Goal: Information Seeking & Learning: Learn about a topic

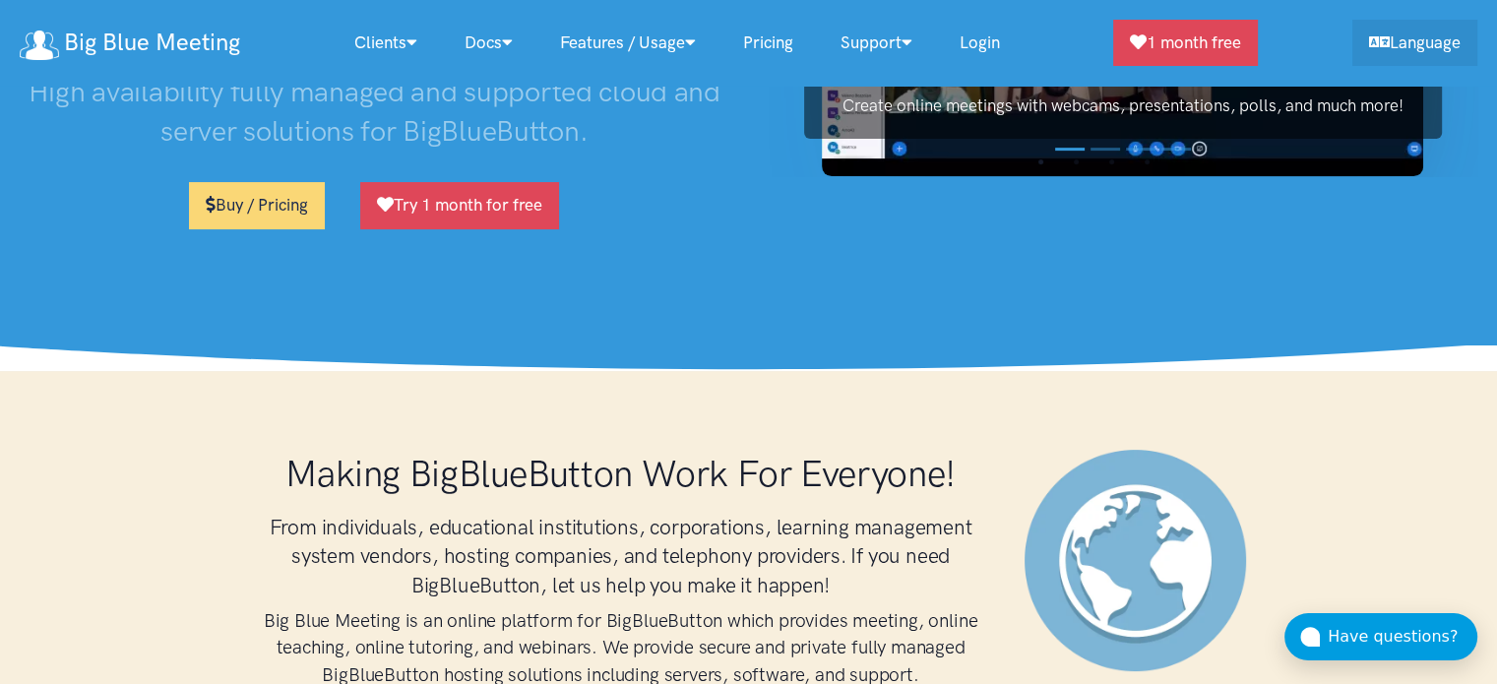
scroll to position [394, 0]
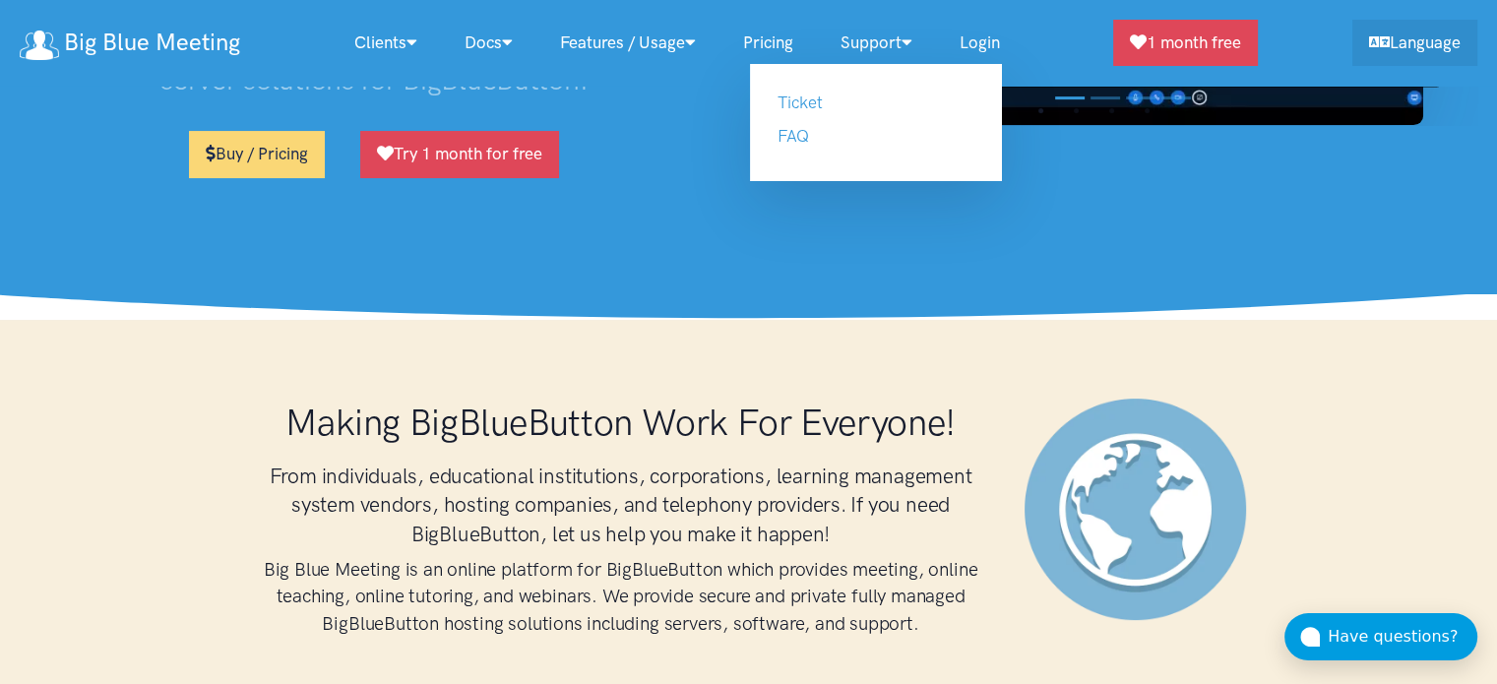
click at [887, 46] on link "Support" at bounding box center [876, 43] width 119 height 42
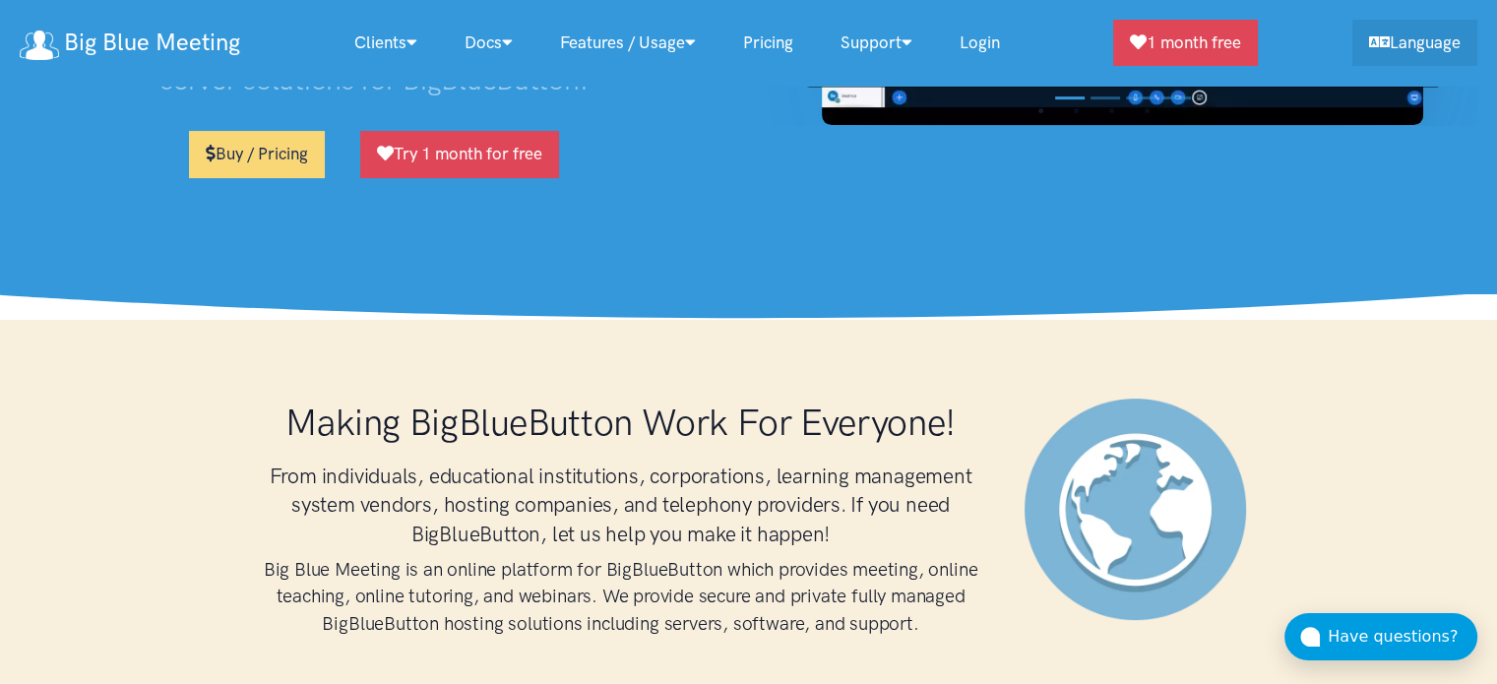
click at [882, 36] on link "Support" at bounding box center [876, 43] width 119 height 42
click at [861, 331] on div "Making BigBlueButton Work For Everyone! From individuals, educational instituti…" at bounding box center [748, 527] width 1497 height 414
click at [1377, 657] on button "Have questions?" at bounding box center [1380, 636] width 193 height 47
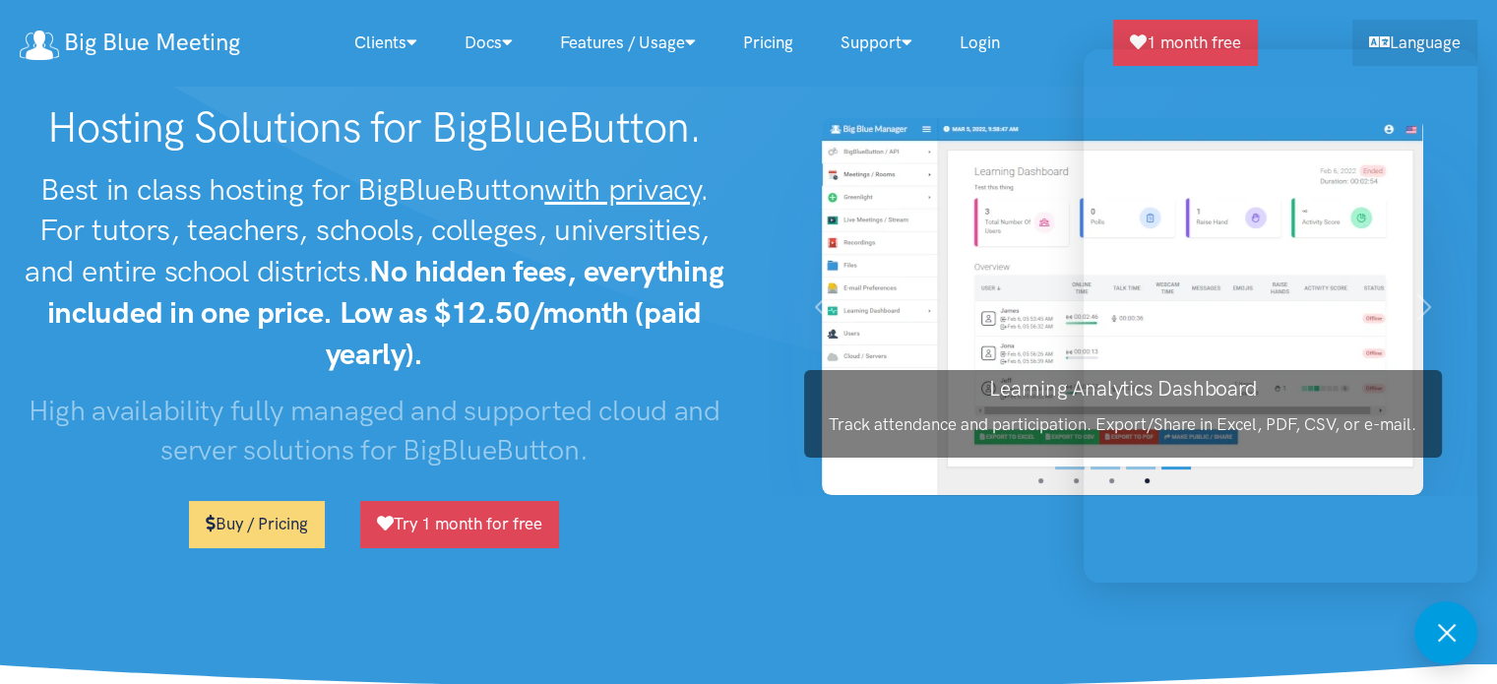
scroll to position [0, 0]
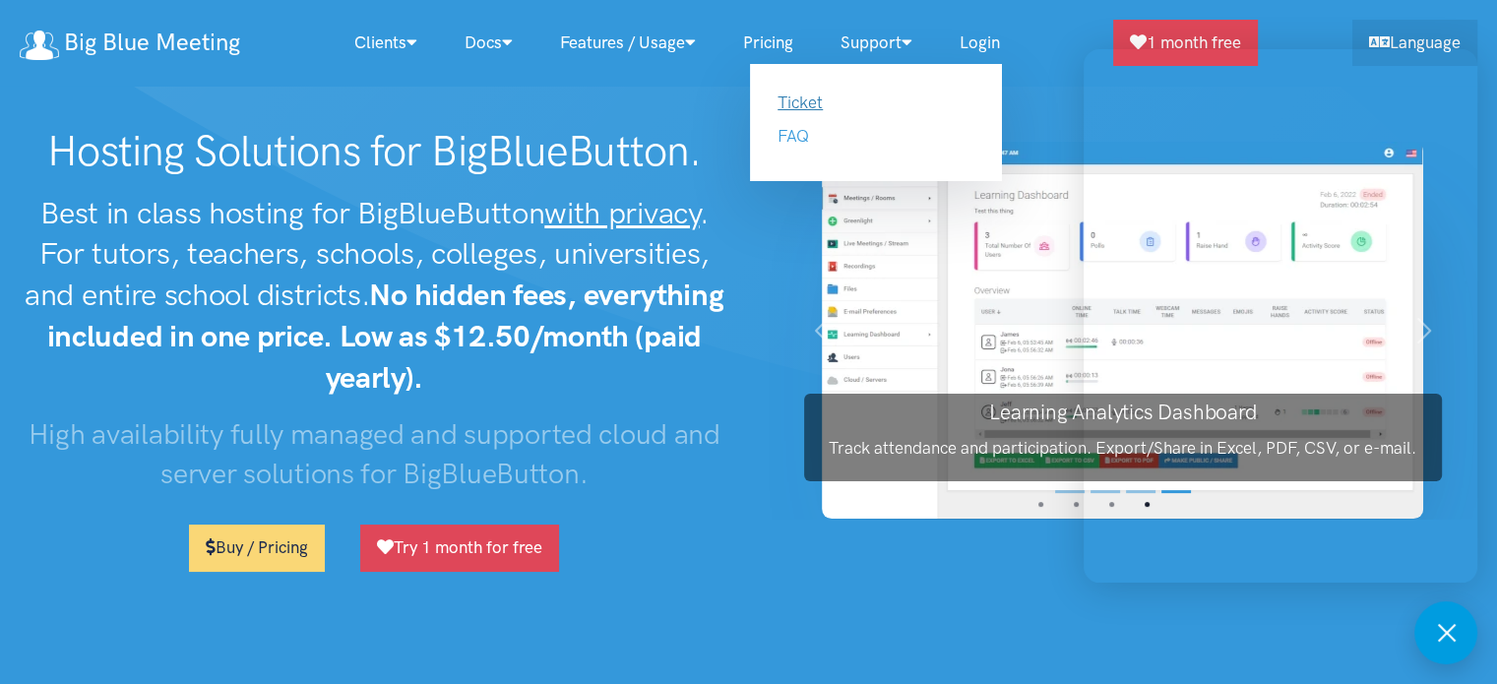
click at [823, 101] on link "Ticket" at bounding box center [799, 102] width 45 height 20
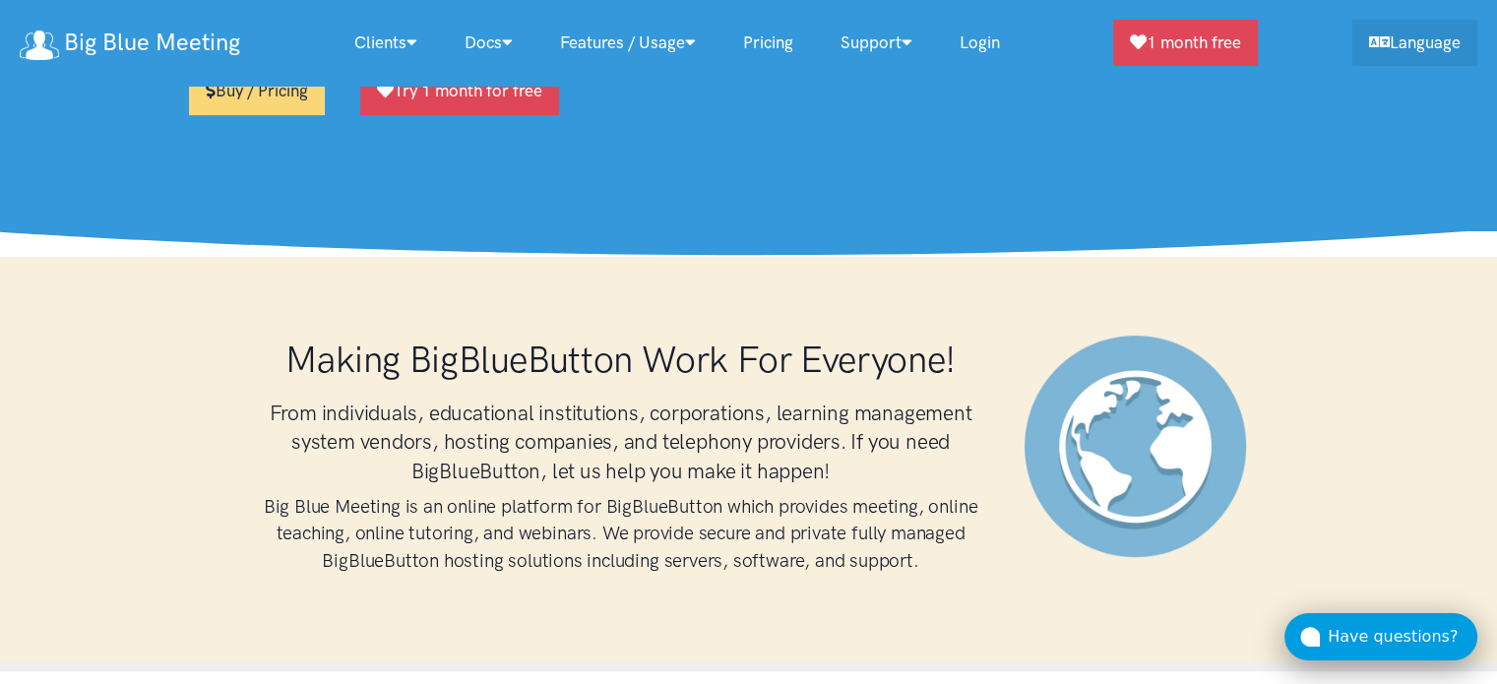
scroll to position [492, 0]
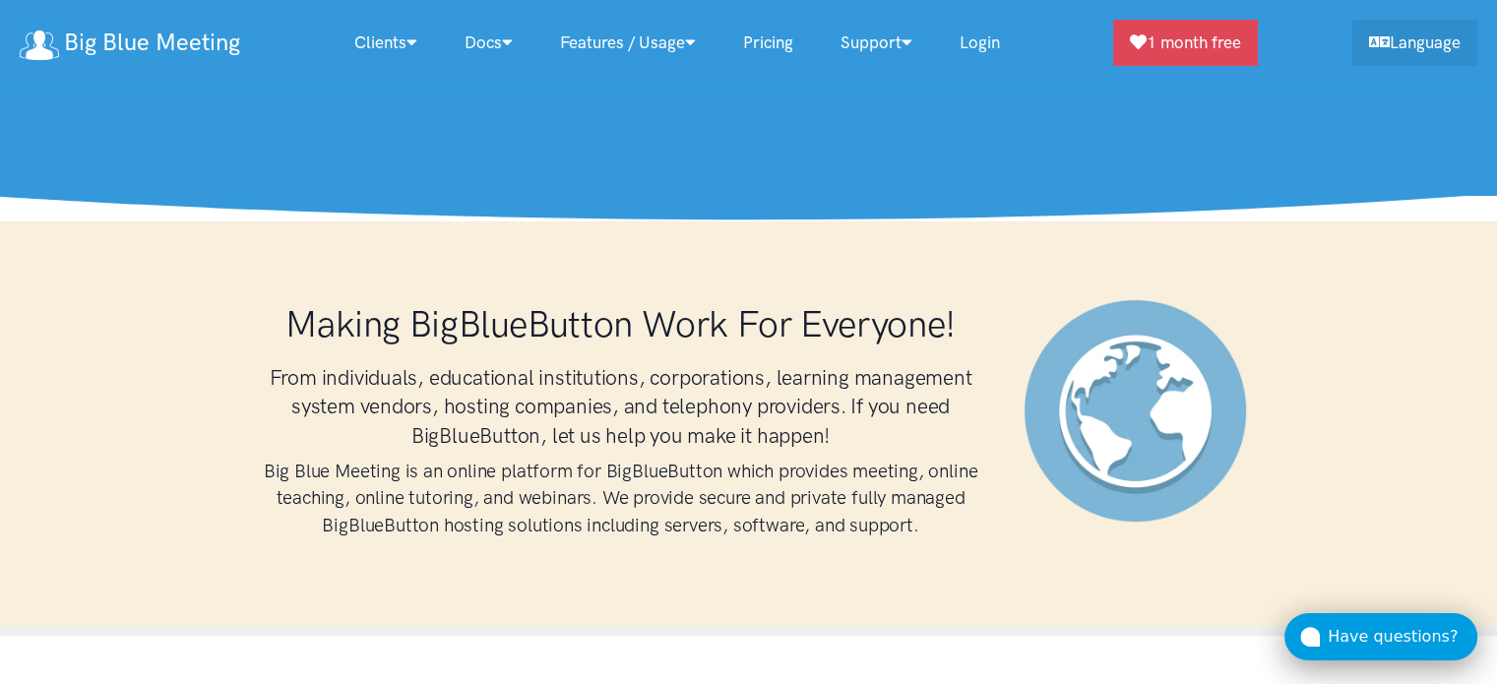
click at [1397, 633] on div "Have questions?" at bounding box center [1402, 637] width 150 height 26
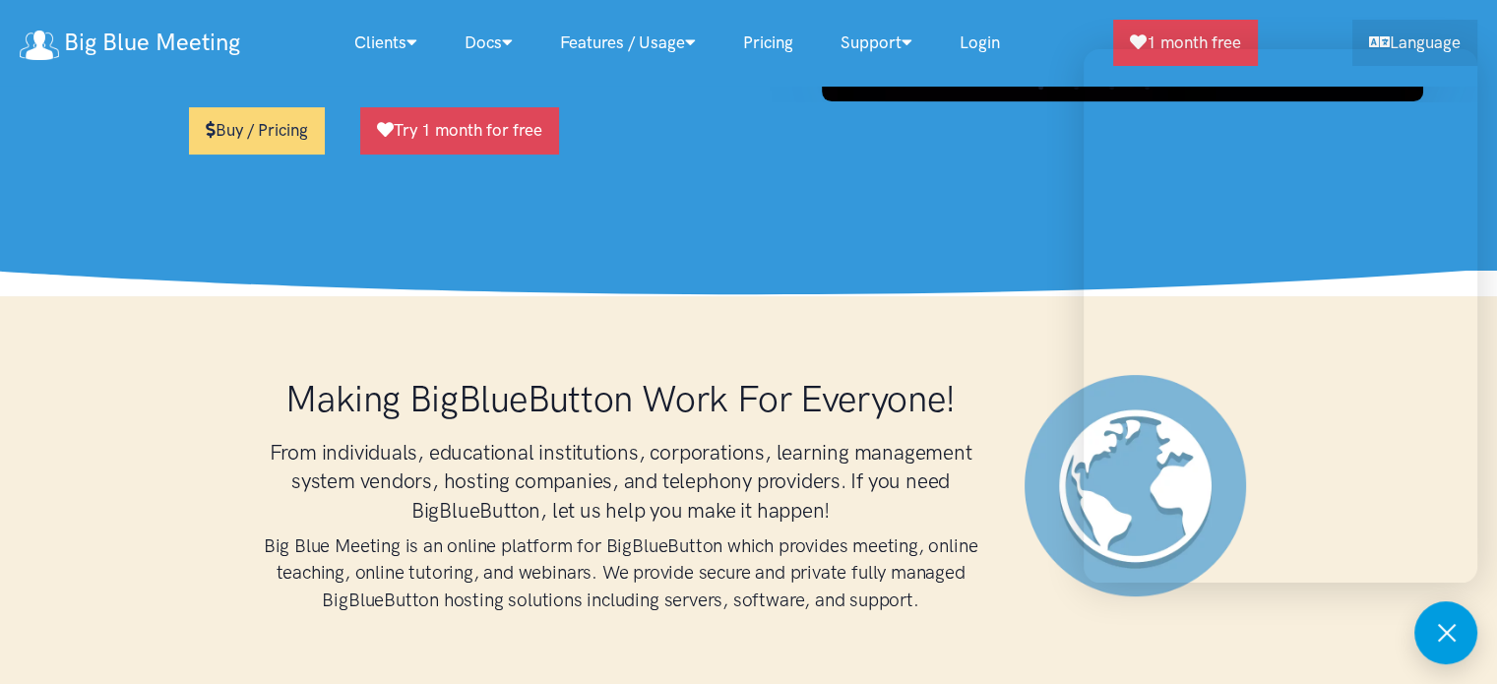
scroll to position [425, 0]
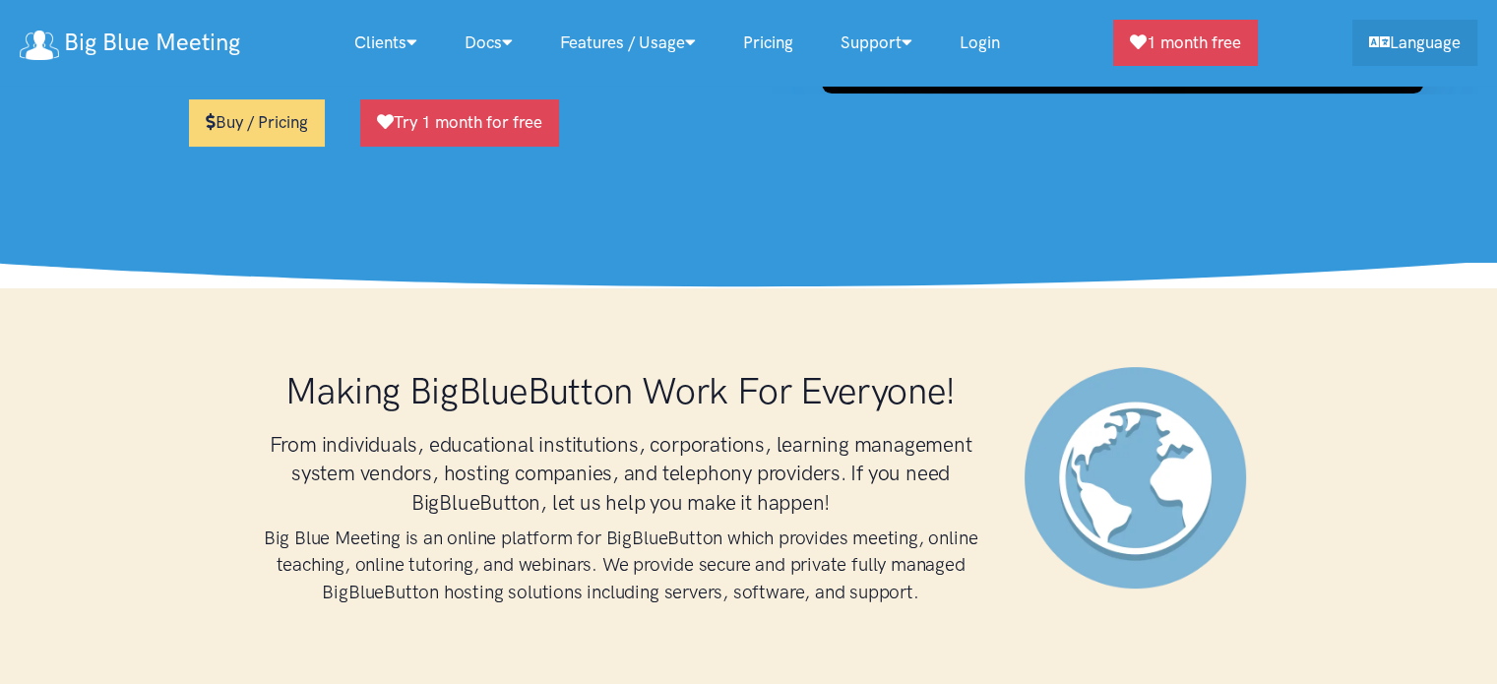
scroll to position [917, 0]
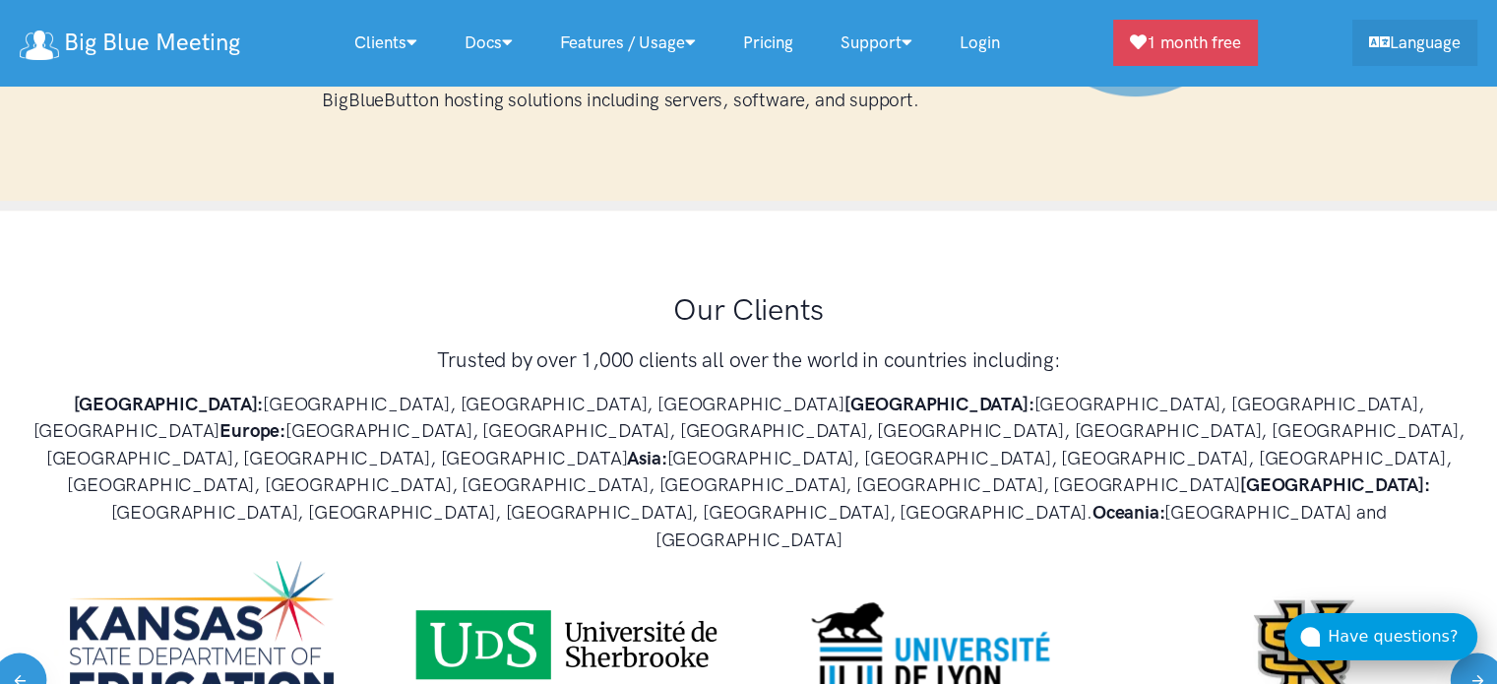
click at [1444, 644] on div "Have questions?" at bounding box center [1402, 637] width 150 height 26
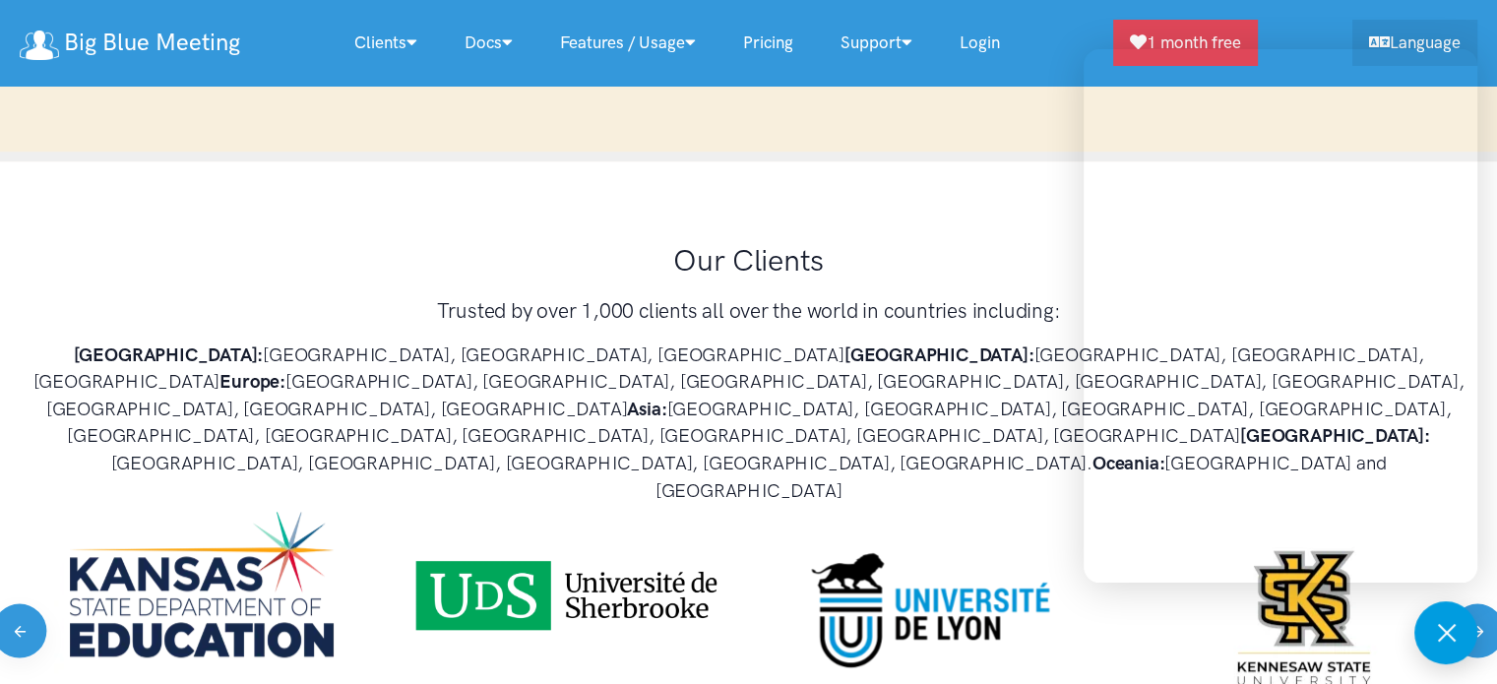
scroll to position [1015, 0]
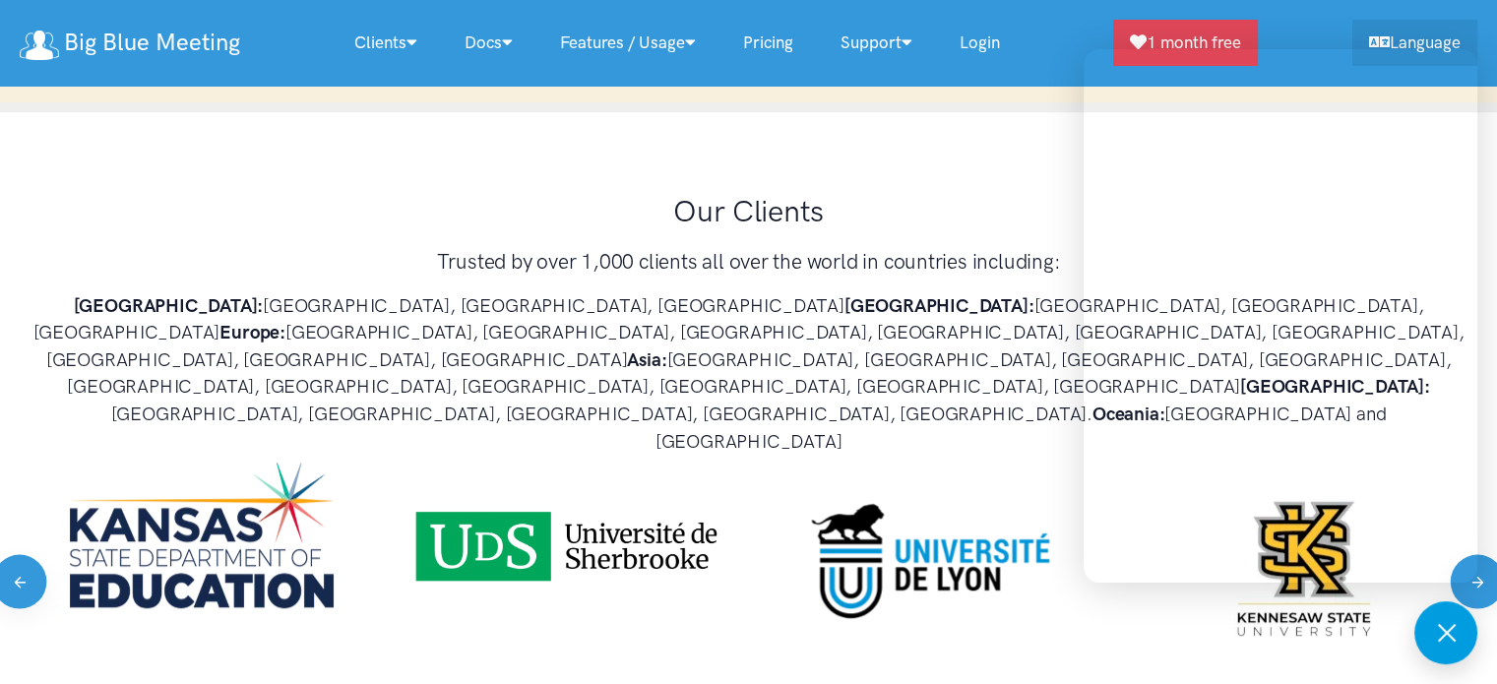
click at [1240, 375] on strong "[GEOGRAPHIC_DATA]:" at bounding box center [1335, 386] width 190 height 23
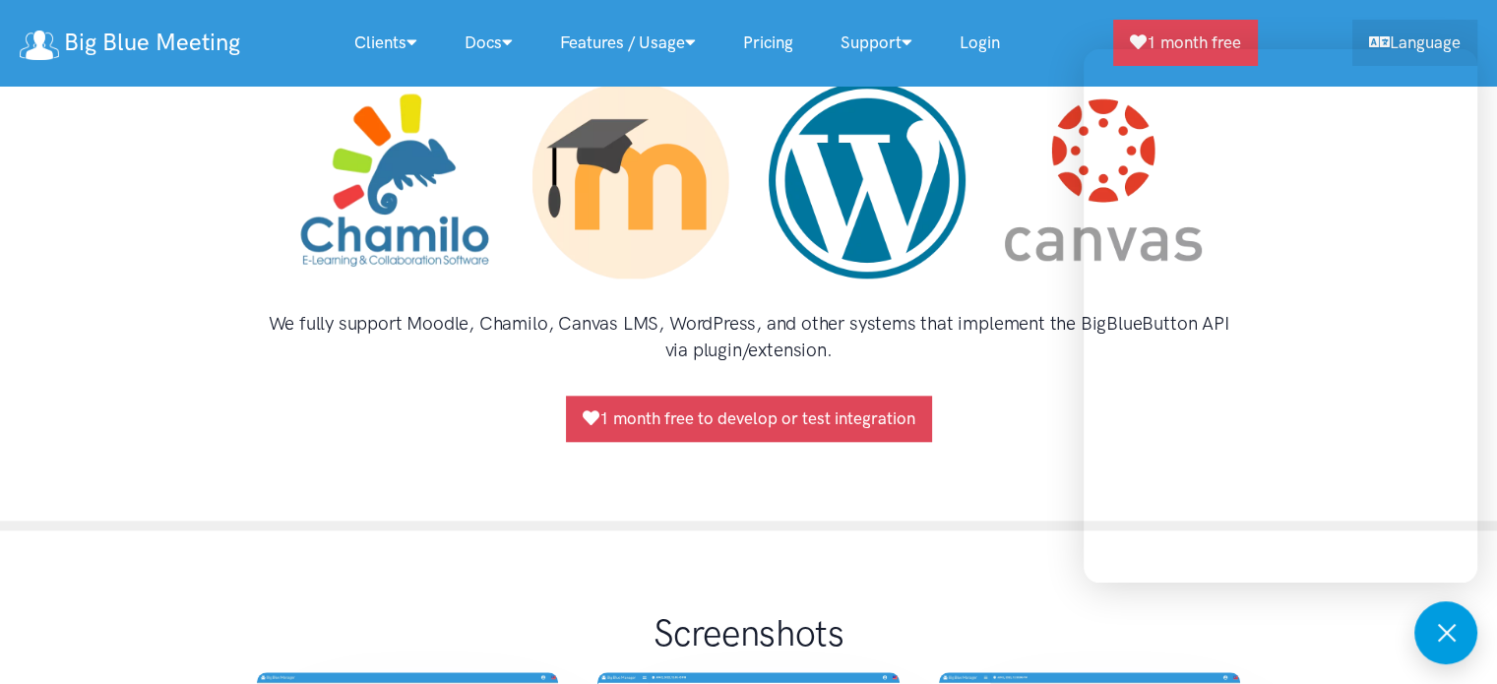
scroll to position [1913, 0]
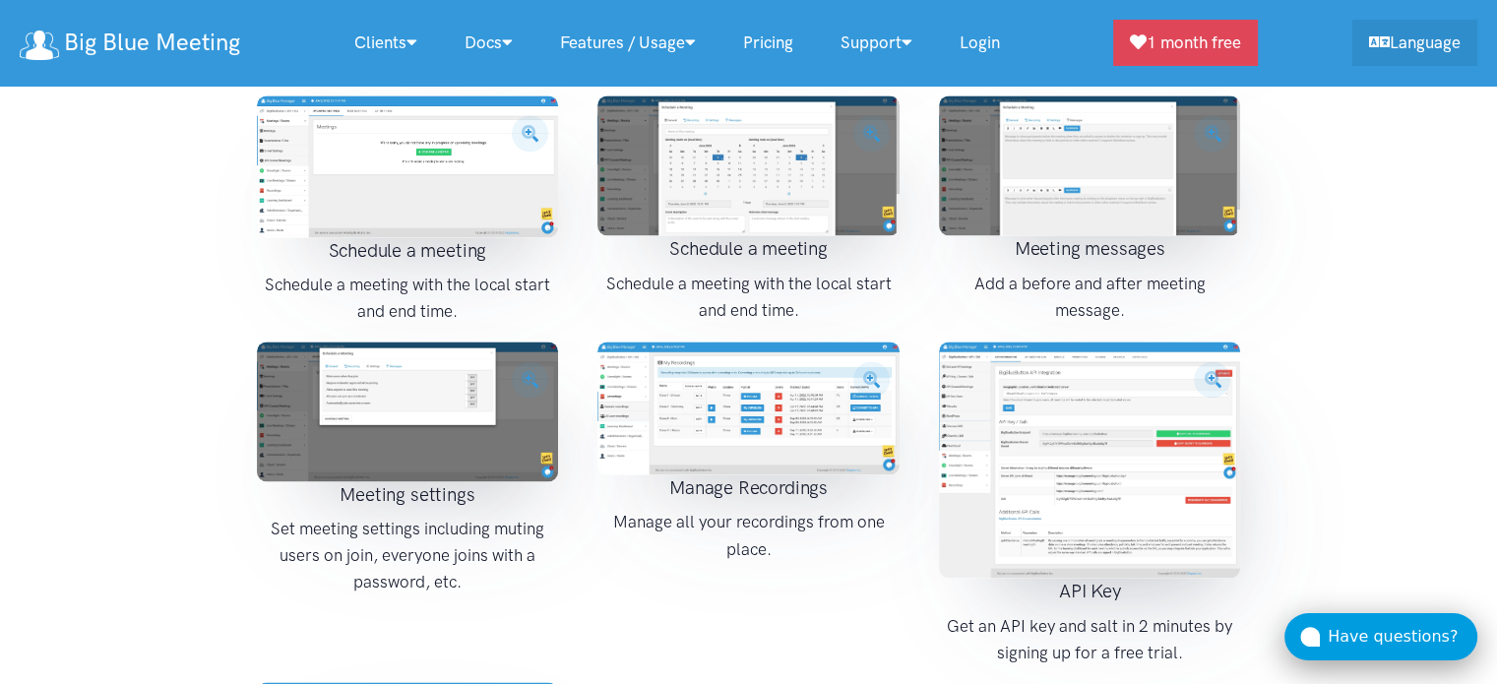
scroll to position [2995, 0]
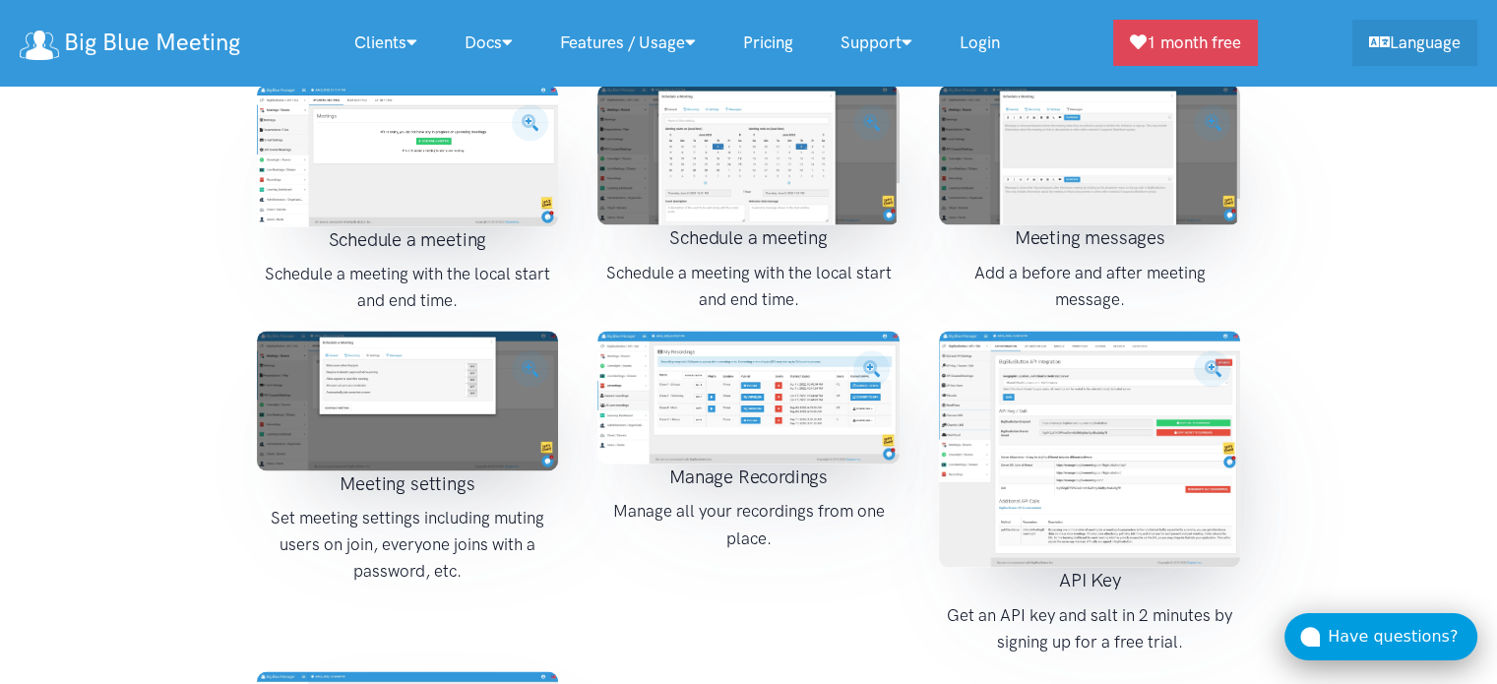
click at [1317, 638] on icon at bounding box center [1310, 637] width 20 height 20
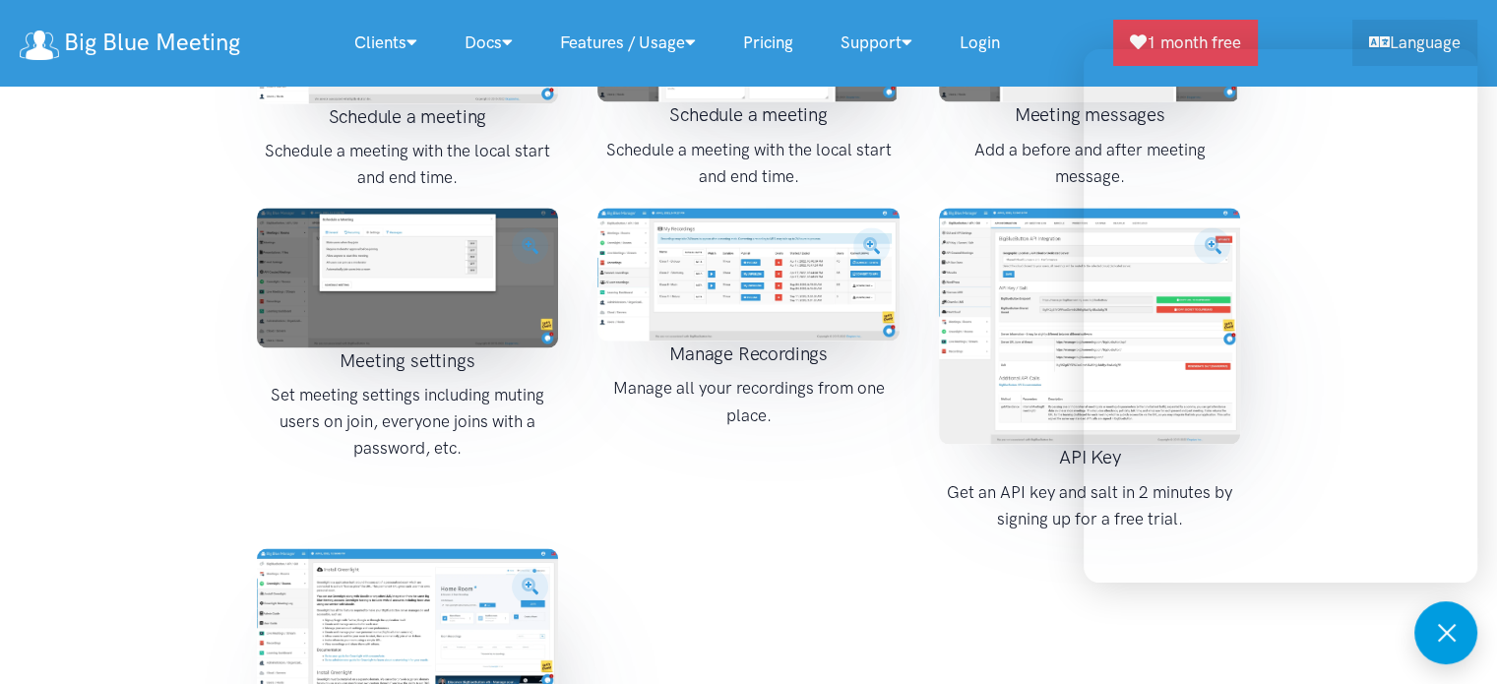
scroll to position [3290, 0]
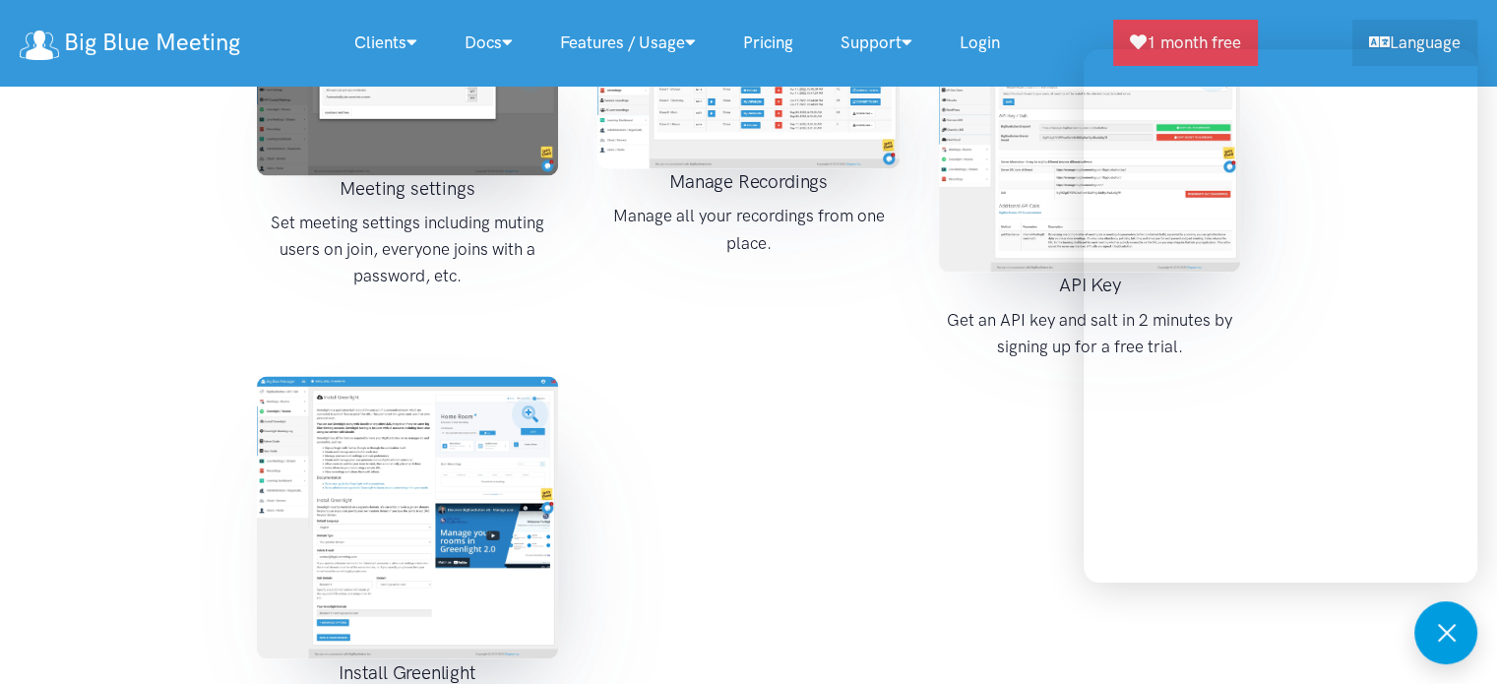
drag, startPoint x: 874, startPoint y: 519, endPoint x: 868, endPoint y: 536, distance: 18.7
click at [874, 519] on div "Meeting settings Set meeting settings including muting users on join, everyone …" at bounding box center [748, 398] width 1023 height 727
click at [926, 613] on div "Meeting settings Set meeting settings including muting users on join, everyone …" at bounding box center [748, 398] width 1023 height 727
click at [862, 483] on div "Meeting settings Set meeting settings including muting users on join, everyone …" at bounding box center [748, 398] width 1023 height 727
click at [1037, 339] on div "Meeting settings Set meeting settings including muting users on join, everyone …" at bounding box center [748, 398] width 1023 height 727
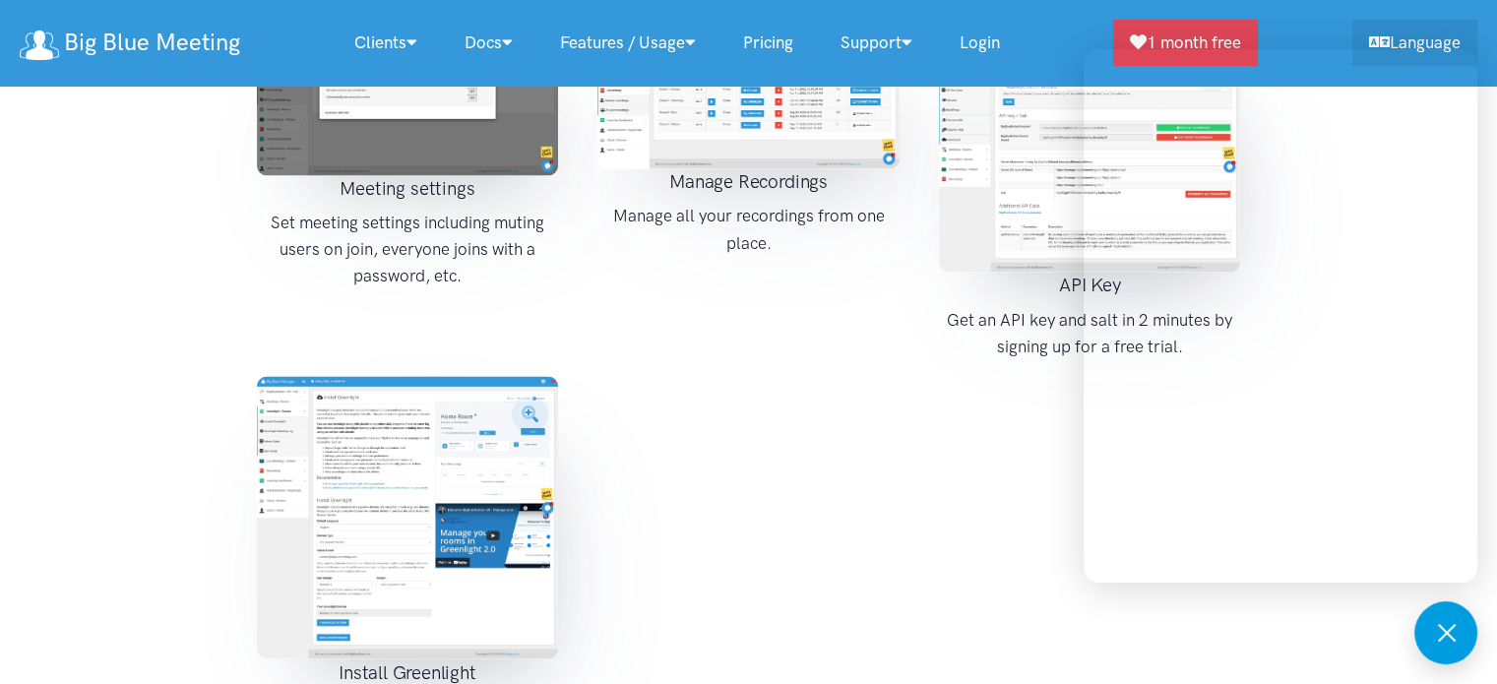
click at [1031, 407] on div "Meeting settings Set meeting settings including muting users on join, everyone …" at bounding box center [748, 398] width 1023 height 727
click at [1429, 623] on button at bounding box center [1445, 632] width 63 height 63
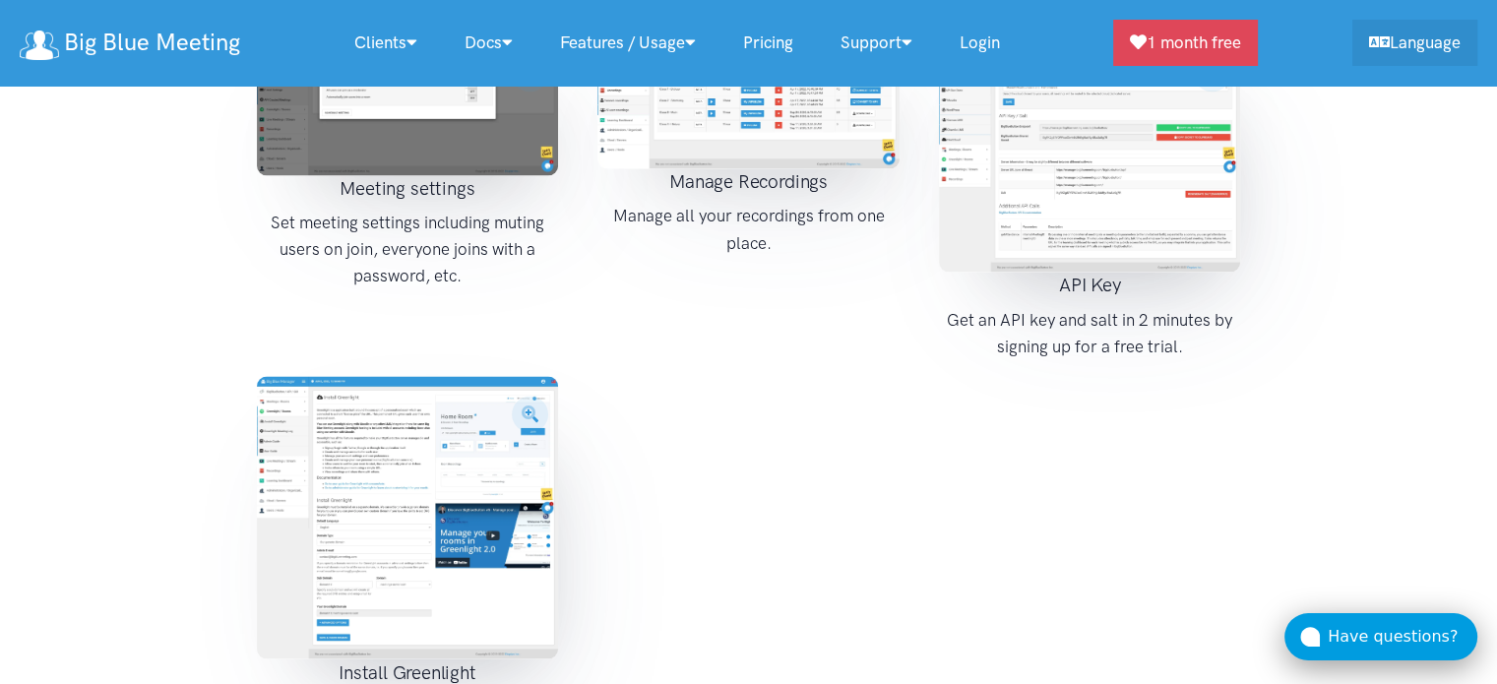
click at [1403, 641] on div "Have questions?" at bounding box center [1402, 637] width 150 height 26
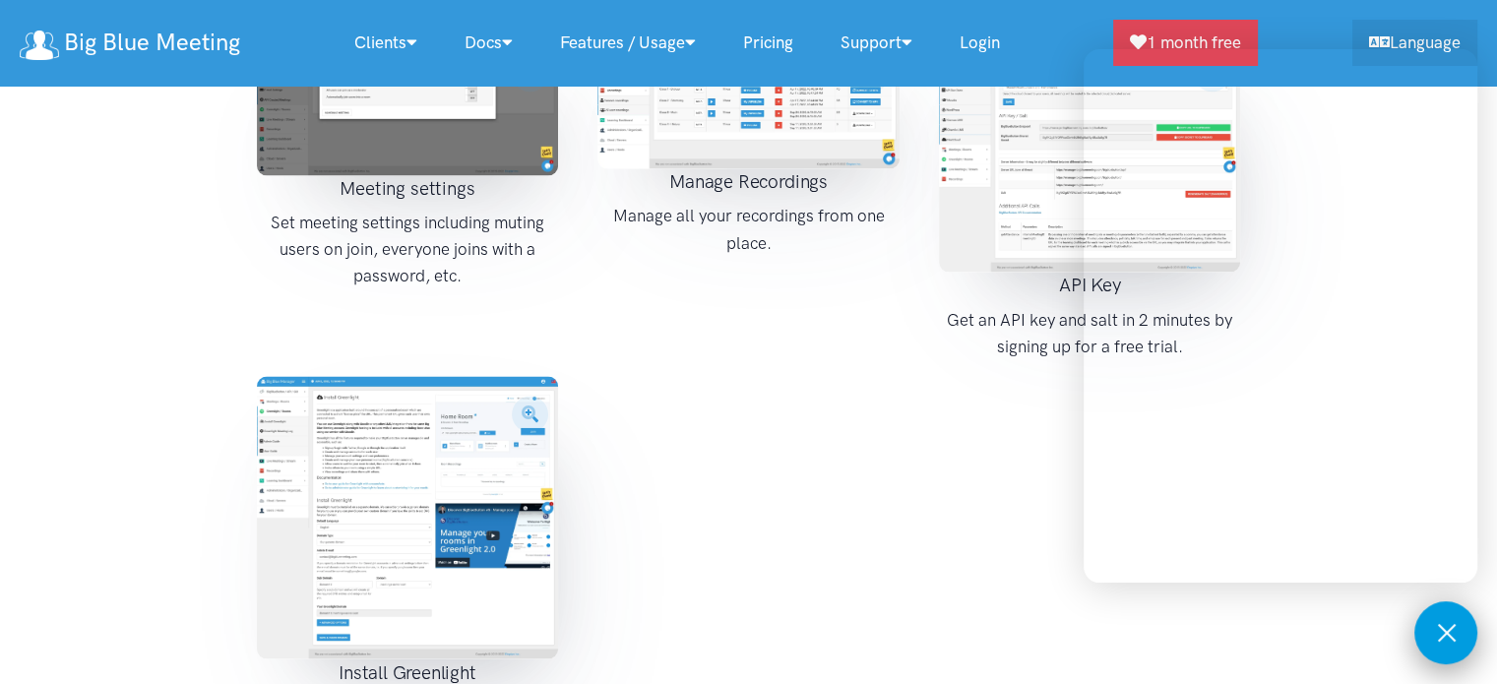
click at [1434, 634] on button at bounding box center [1445, 632] width 63 height 63
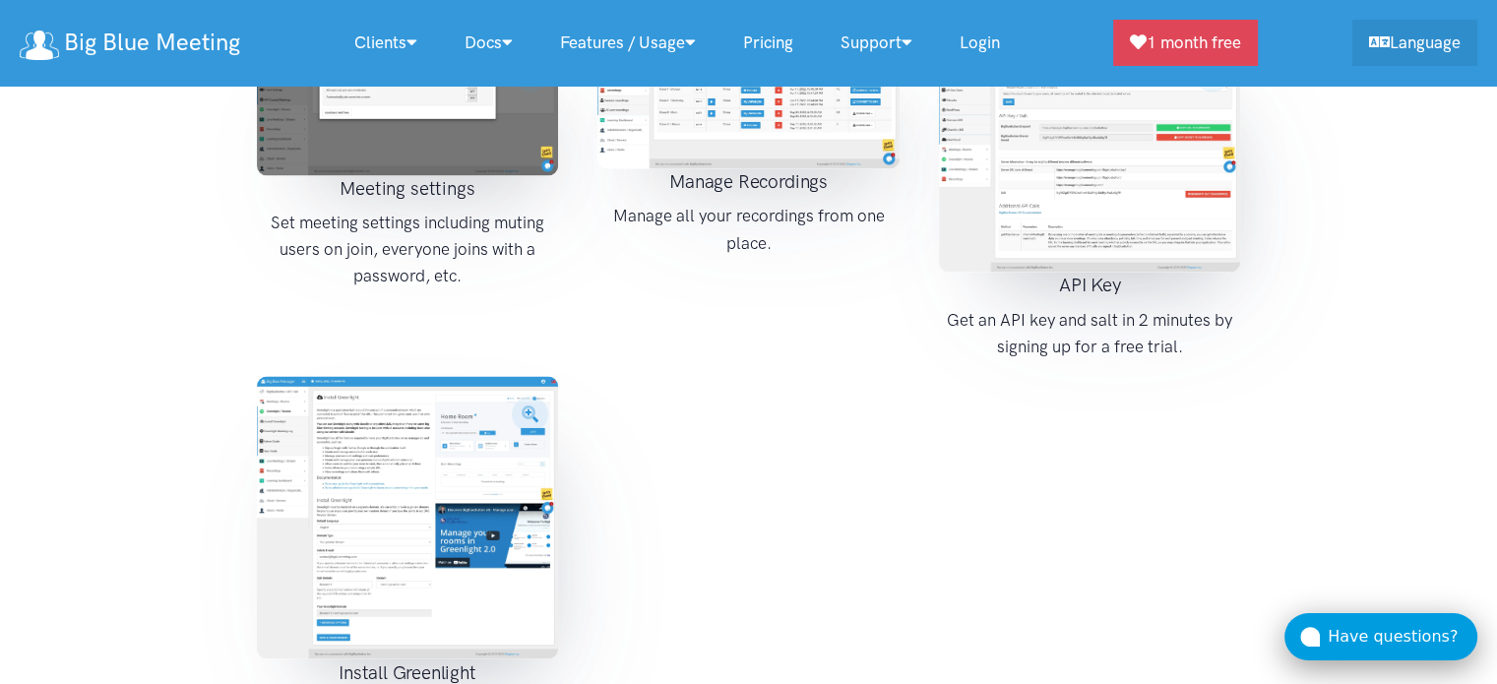
click at [1381, 634] on div "Have questions?" at bounding box center [1402, 637] width 150 height 26
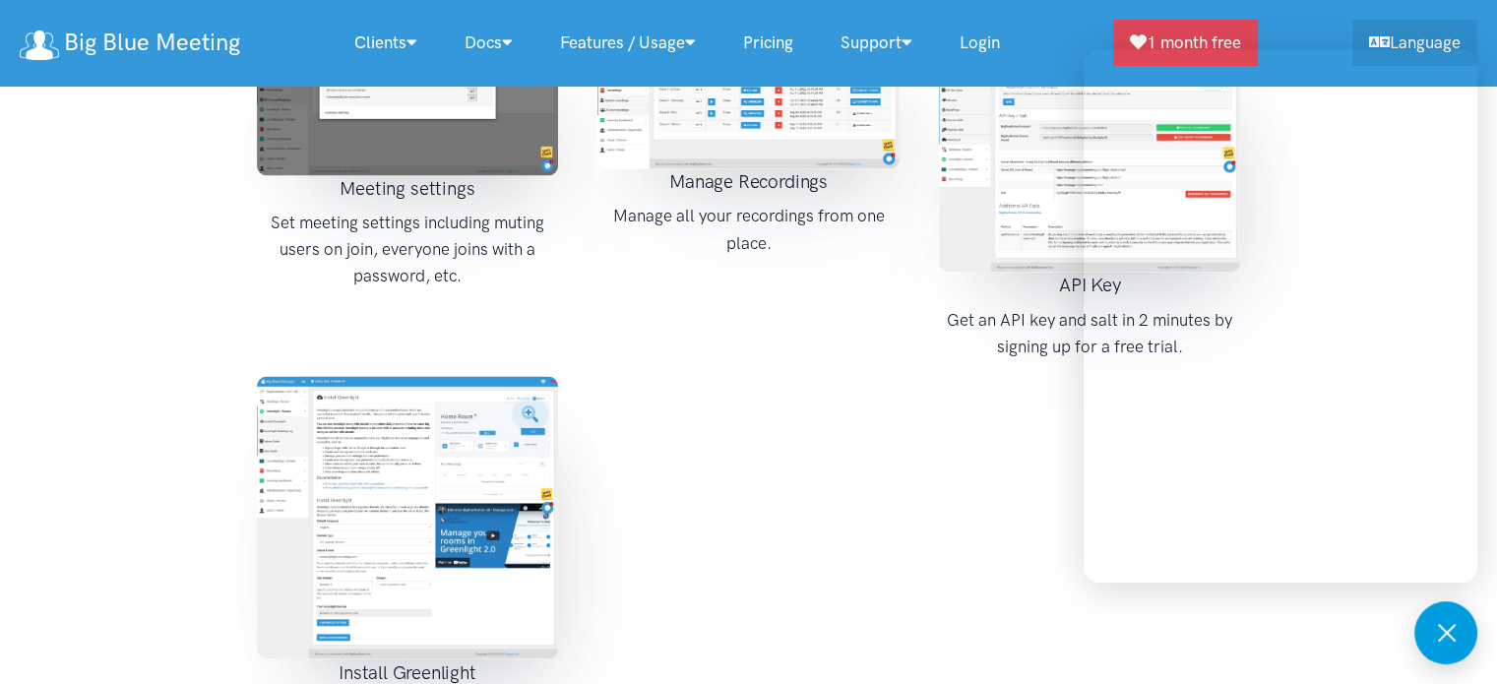
click at [1028, 486] on div "Meeting settings Set meeting settings including muting users on join, everyone …" at bounding box center [748, 398] width 1023 height 727
click at [951, 476] on div "Meeting settings Set meeting settings including muting users on join, everyone …" at bounding box center [748, 398] width 1023 height 727
click at [1430, 616] on button at bounding box center [1445, 632] width 63 height 63
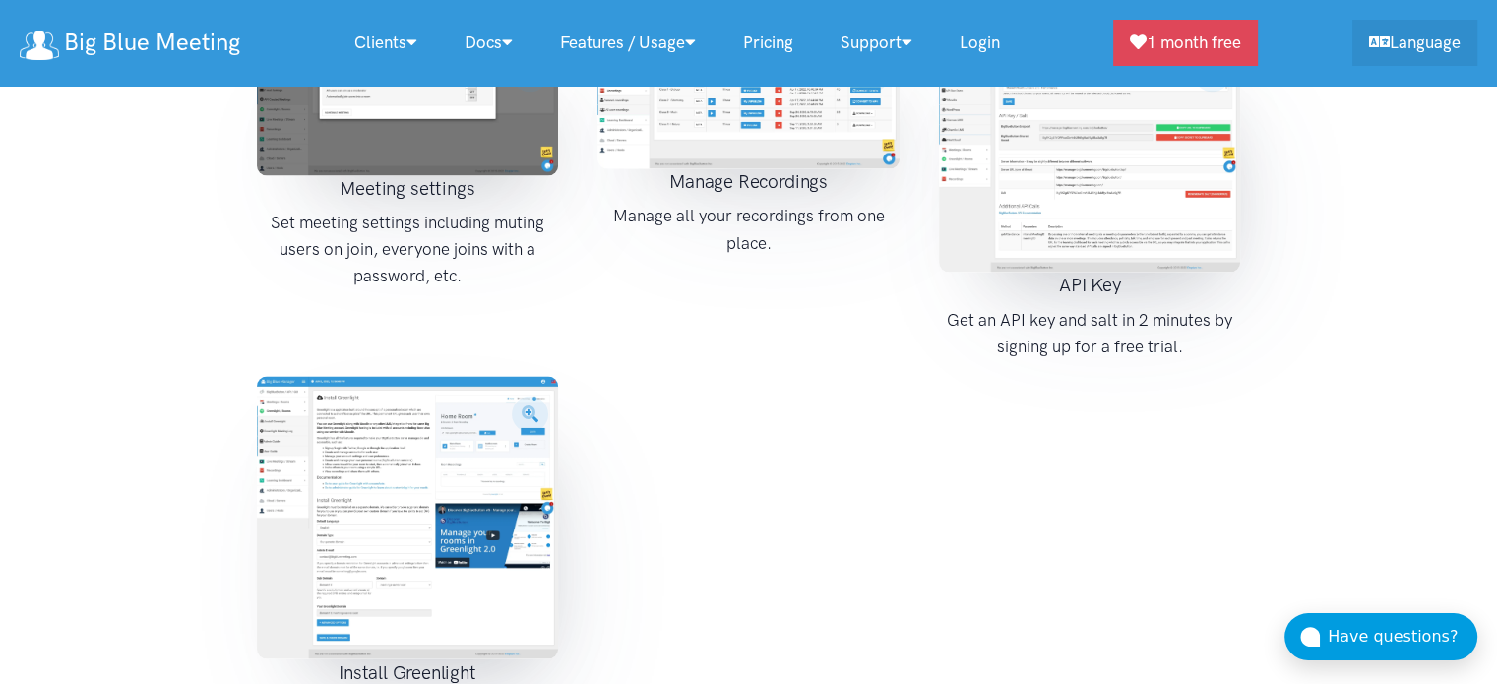
click at [893, 554] on div "Meeting settings Set meeting settings including muting users on join, everyone …" at bounding box center [748, 398] width 1023 height 727
click at [1026, 412] on div "Meeting settings Set meeting settings including muting users on join, everyone …" at bounding box center [748, 398] width 1023 height 727
click at [1196, 526] on div "Meeting settings Set meeting settings including muting users on join, everyone …" at bounding box center [748, 398] width 1023 height 727
click at [1348, 633] on div "Have questions?" at bounding box center [1402, 637] width 150 height 26
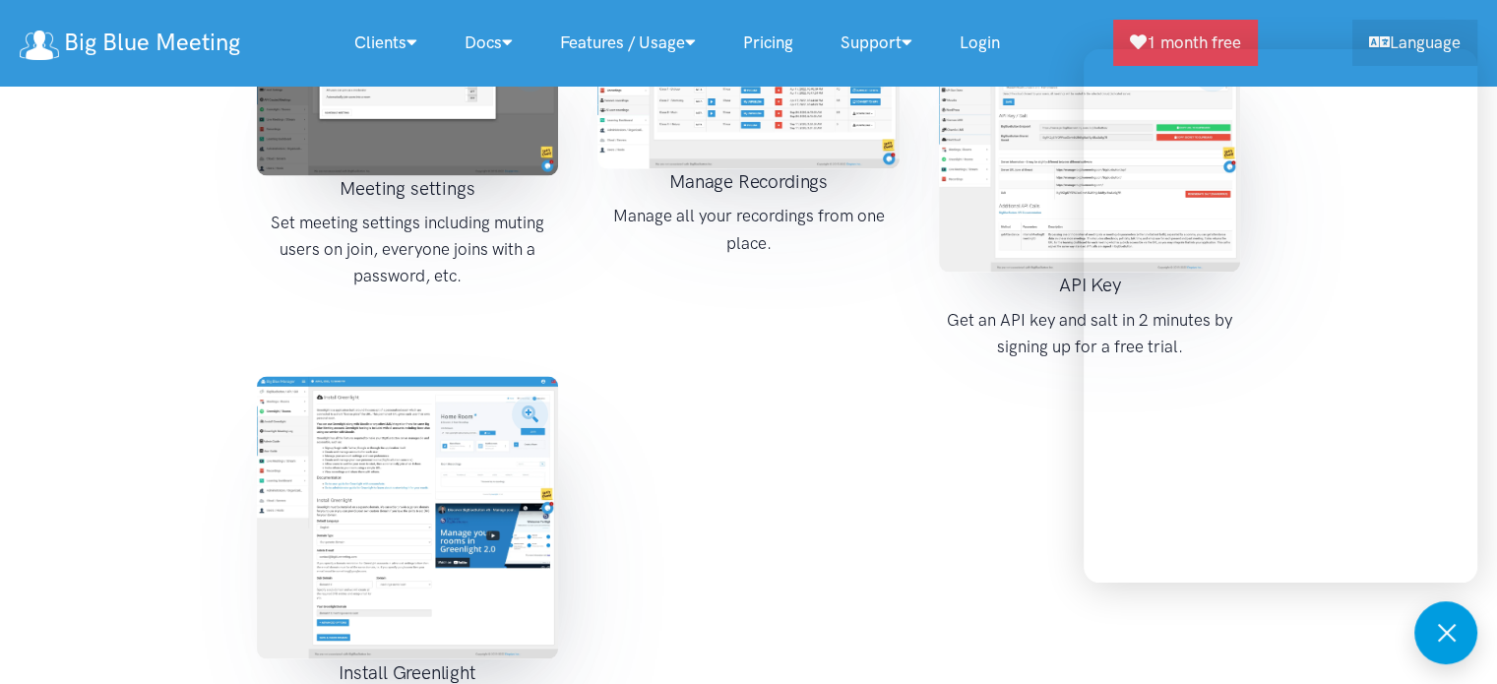
click at [1247, 625] on div "Meeting settings Set meeting settings including muting users on join, everyone …" at bounding box center [748, 398] width 1023 height 727
click at [854, 511] on div "Meeting settings Set meeting settings including muting users on join, everyone …" at bounding box center [748, 398] width 1023 height 727
click at [1437, 624] on button at bounding box center [1445, 632] width 63 height 63
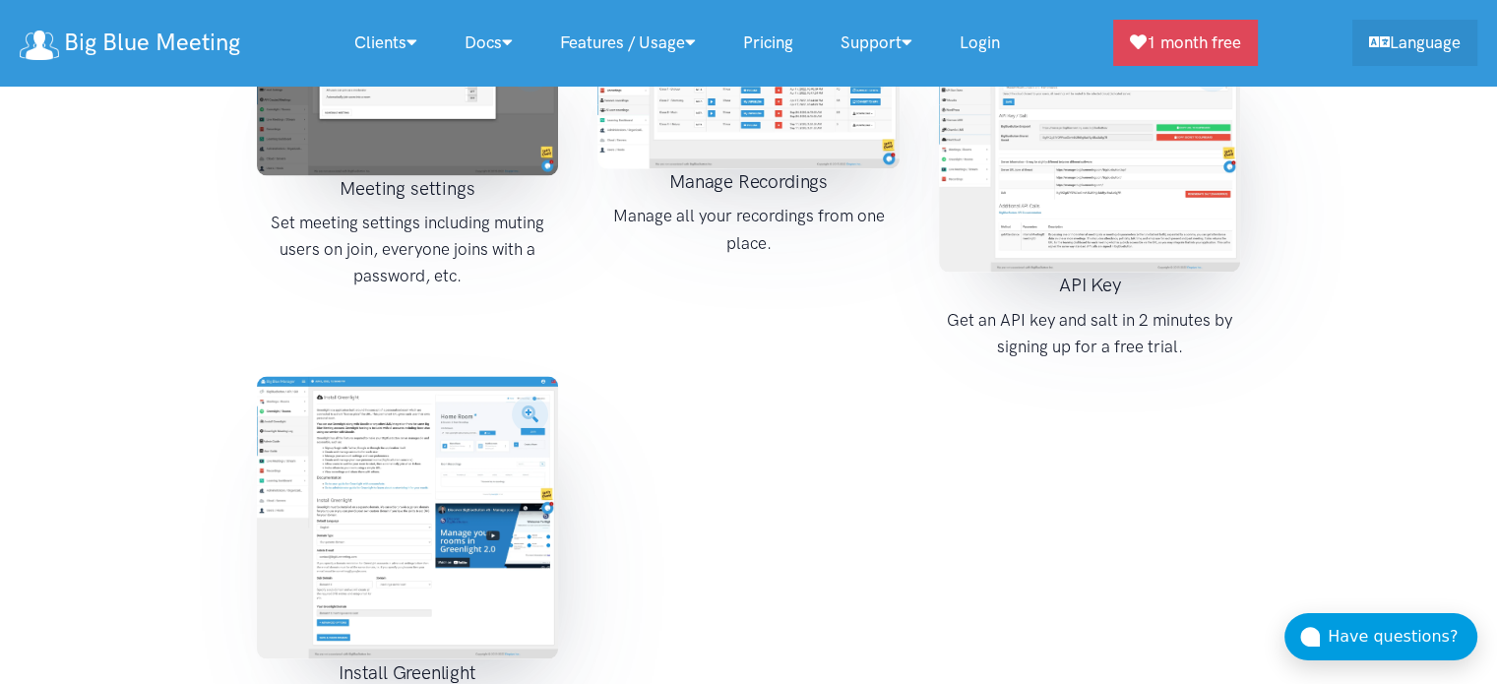
click at [933, 564] on div "Meeting settings Set meeting settings including muting users on join, everyone …" at bounding box center [748, 398] width 1023 height 727
click at [1358, 621] on button "Have questions?" at bounding box center [1380, 636] width 193 height 47
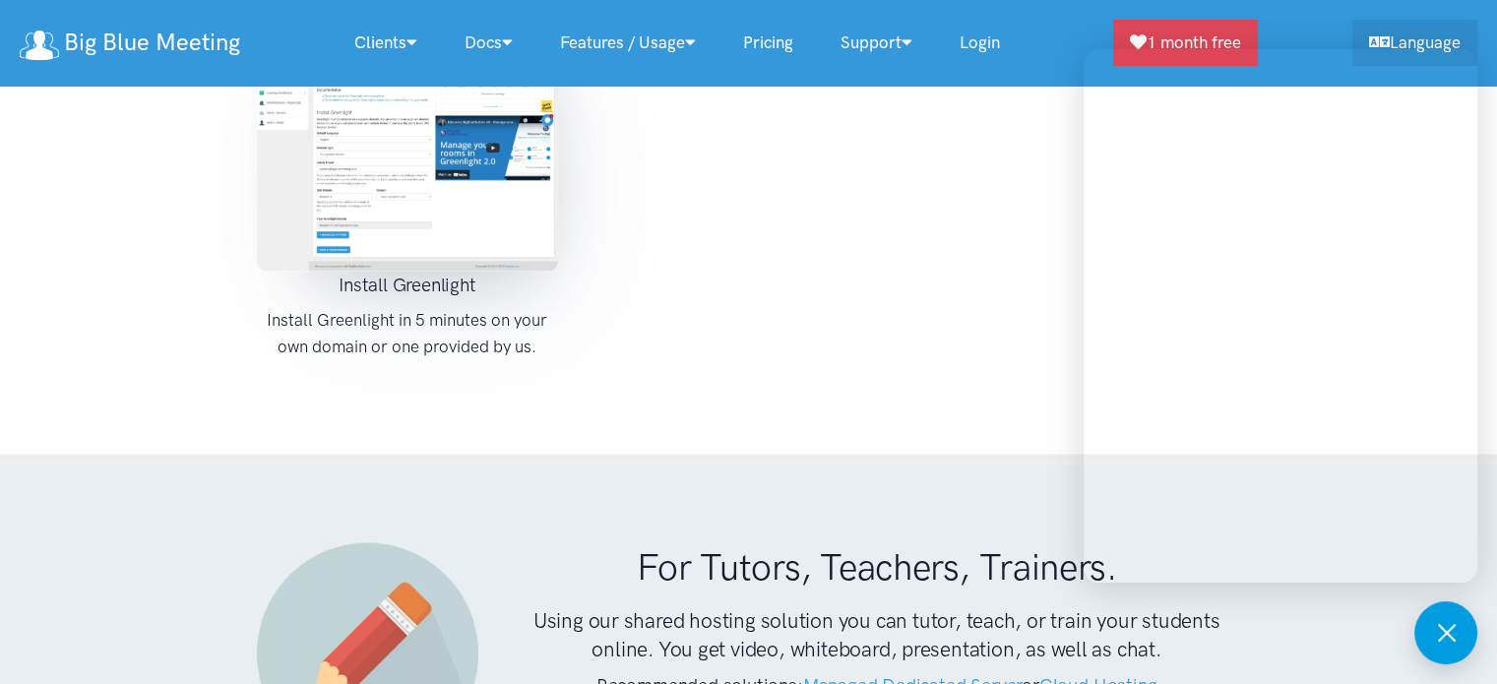
scroll to position [3684, 0]
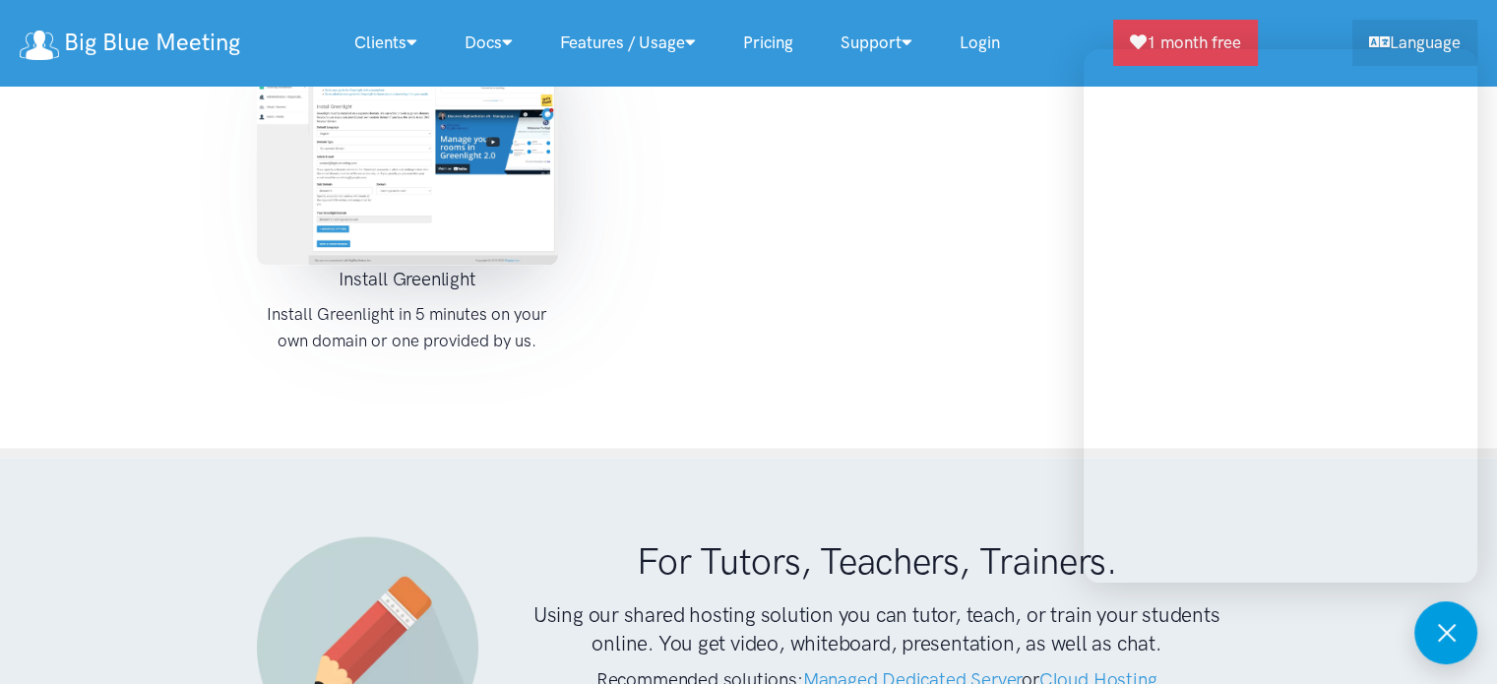
click at [931, 284] on div "Meeting settings Set meeting settings including muting users on join, everyone …" at bounding box center [748, 5] width 1023 height 727
click at [766, 121] on div "Meeting settings Set meeting settings including muting users on join, everyone …" at bounding box center [748, 5] width 1023 height 727
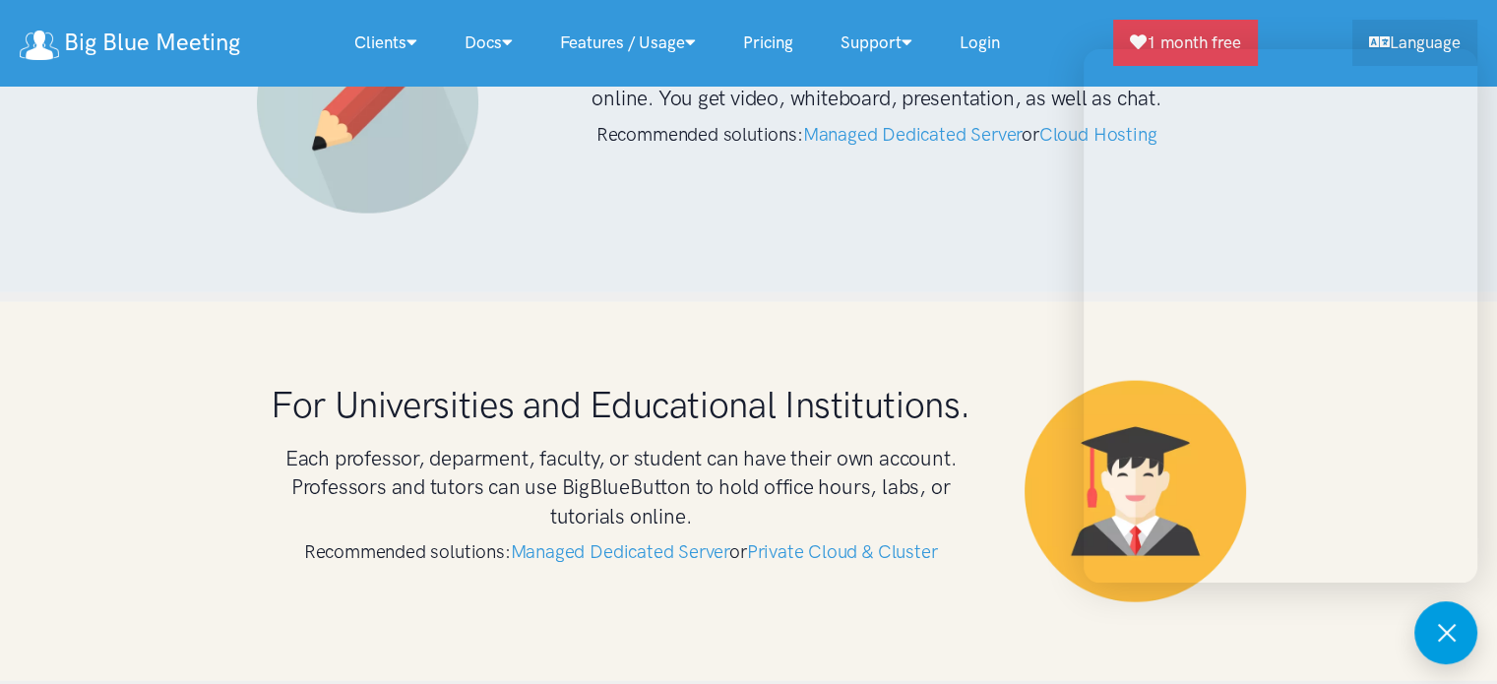
scroll to position [4274, 0]
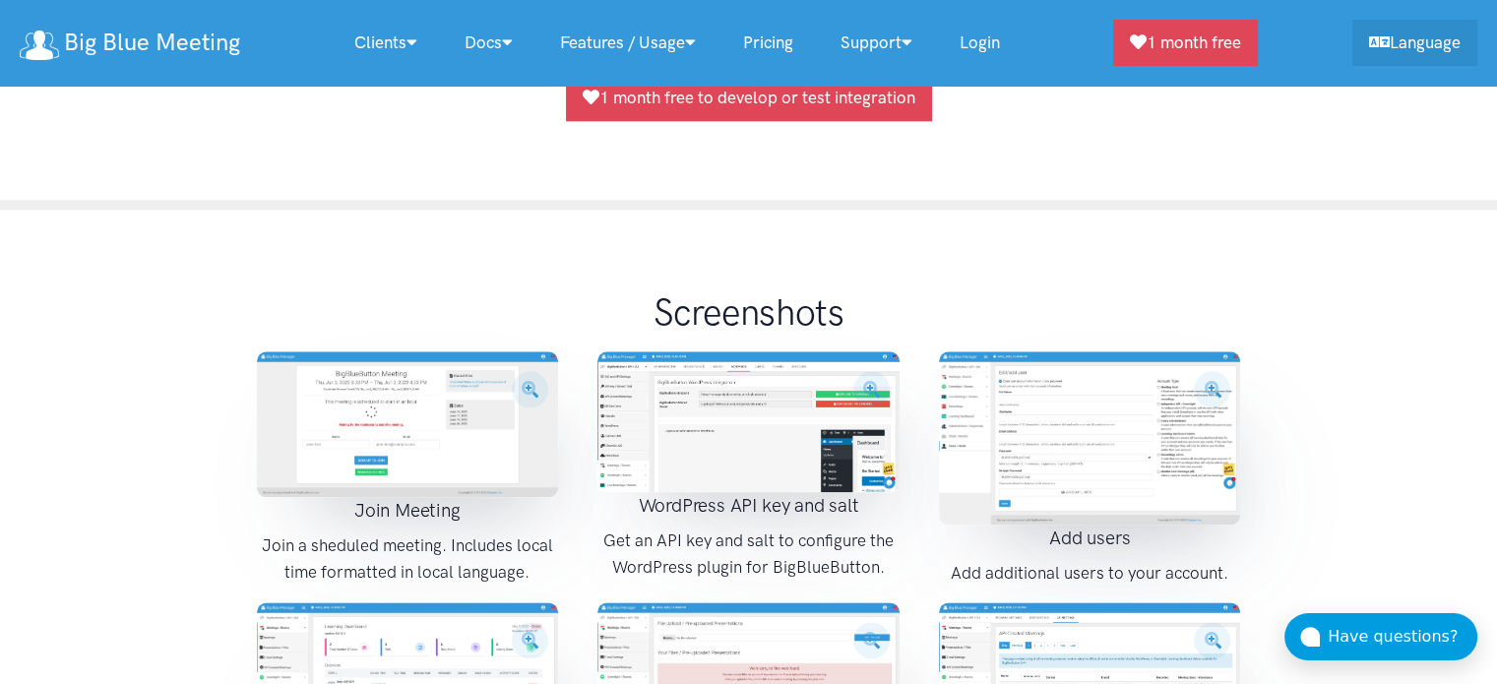
scroll to position [2503, 0]
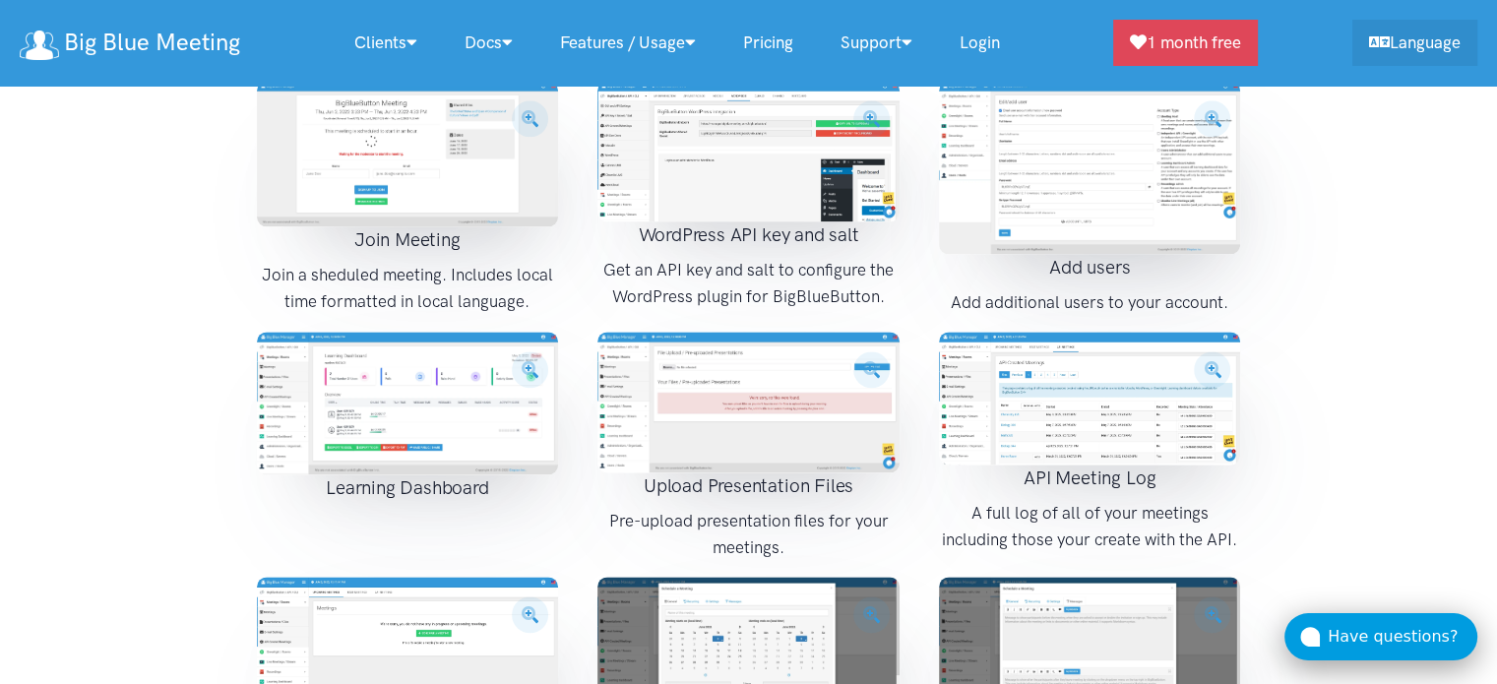
click at [1407, 635] on div "Have questions?" at bounding box center [1402, 637] width 150 height 26
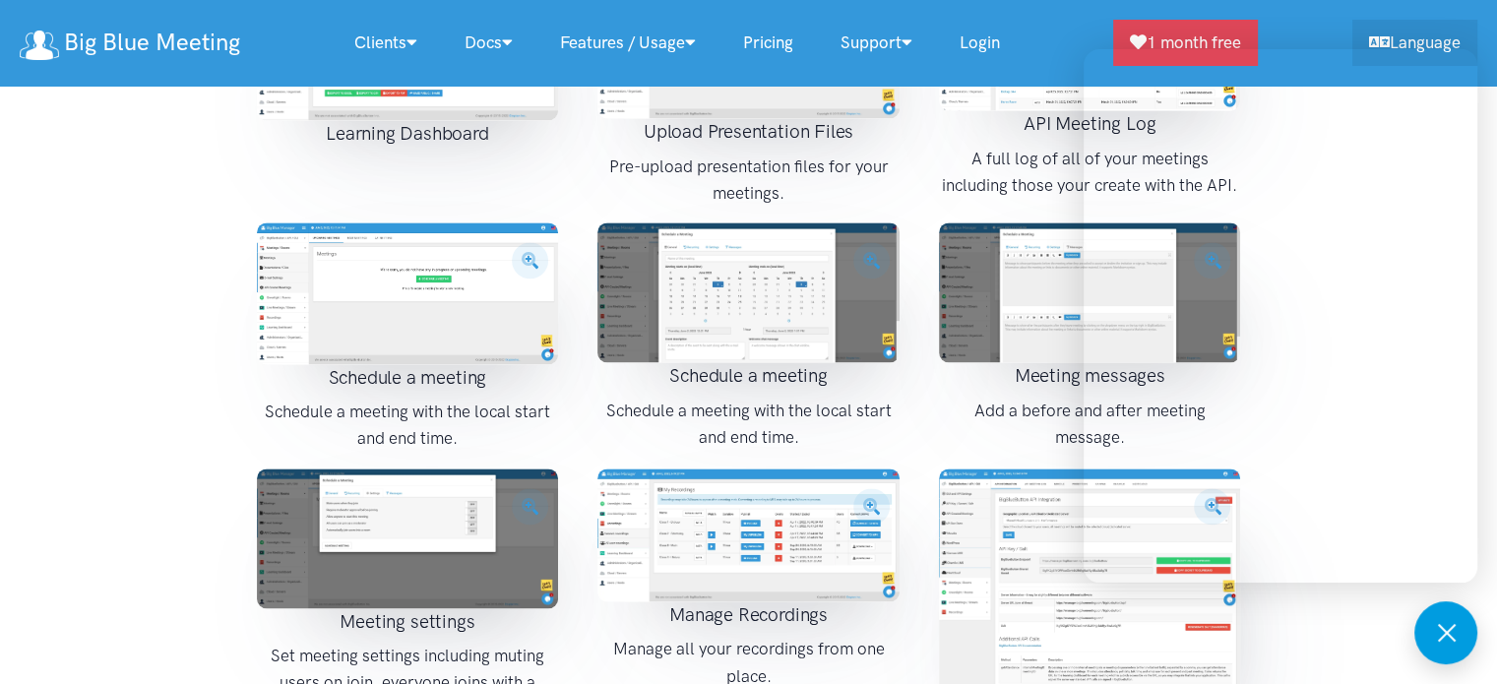
scroll to position [2897, 0]
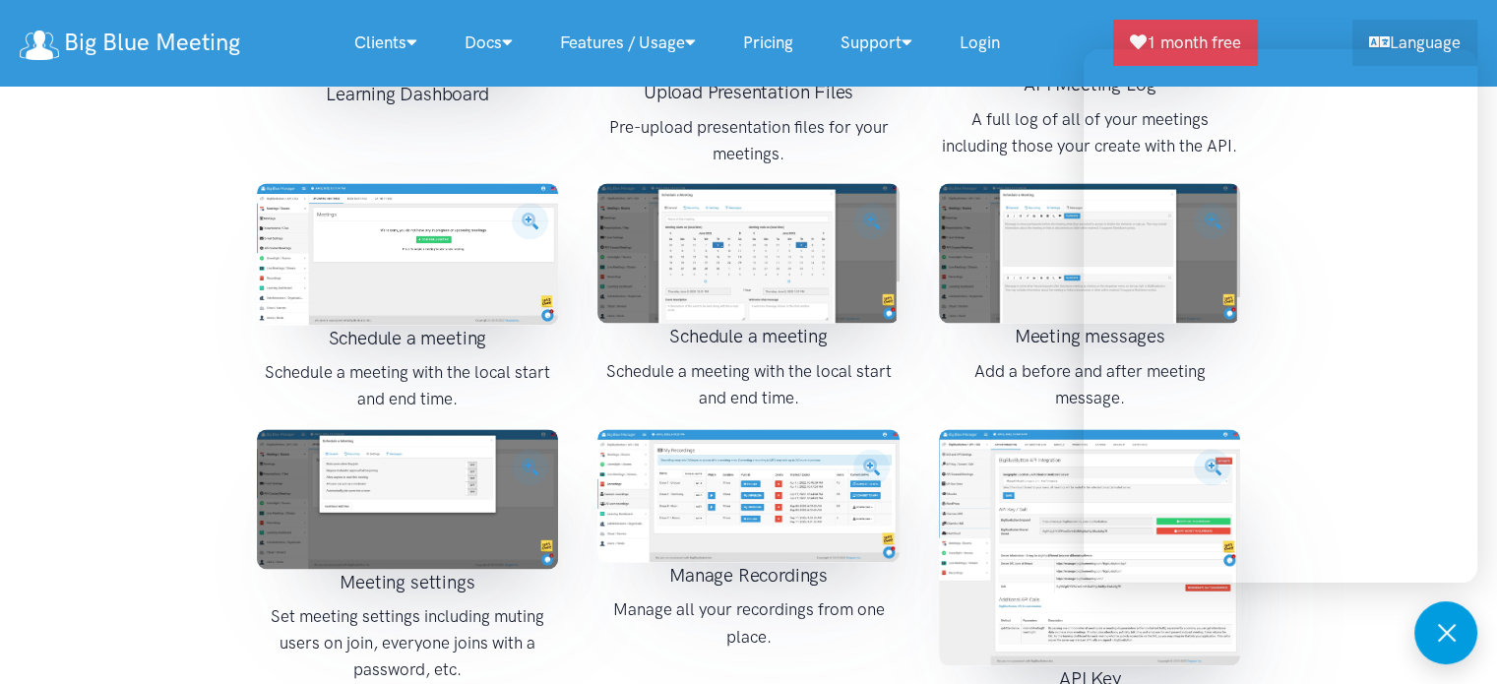
click at [1348, 615] on div "Screenshots Join Meeting Join a sheduled meeting. Includes local time formatted…" at bounding box center [748, 394] width 1497 height 1699
click at [1445, 625] on button at bounding box center [1445, 632] width 63 height 63
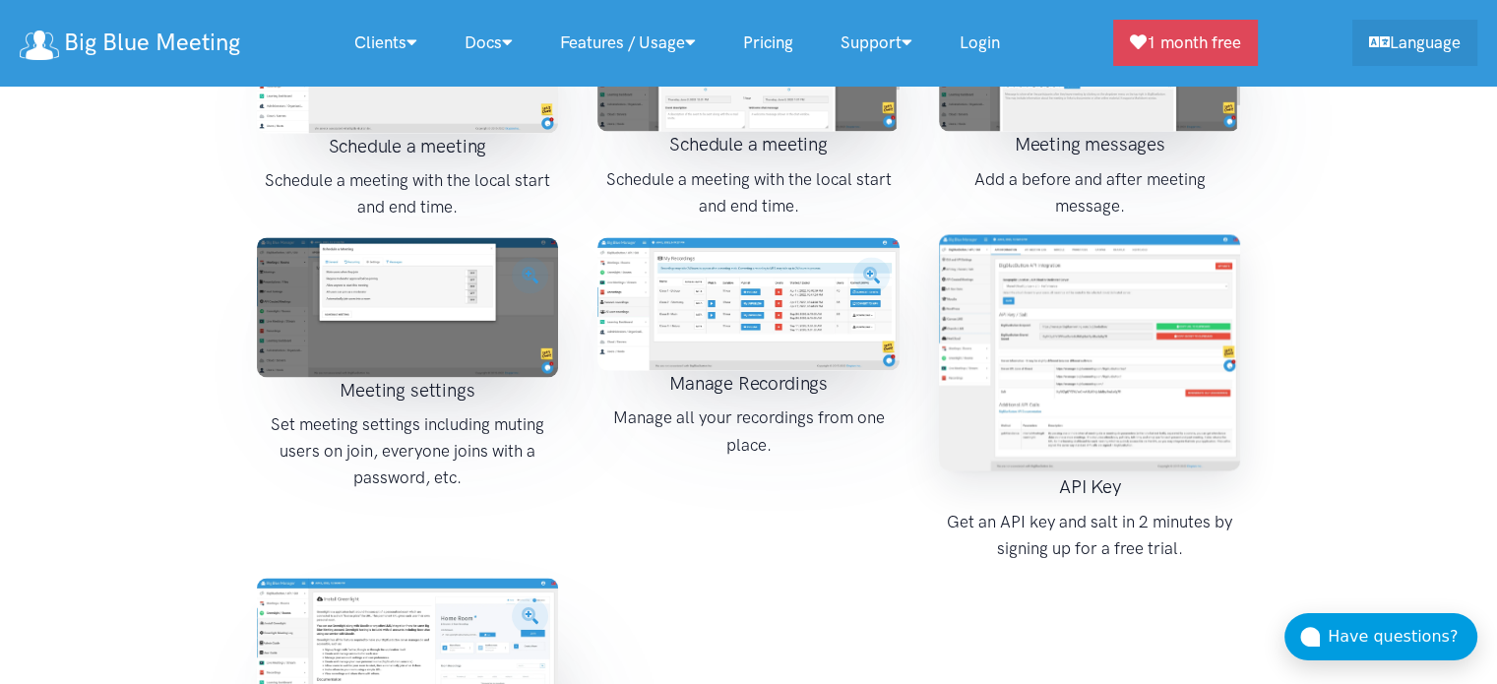
scroll to position [3290, 0]
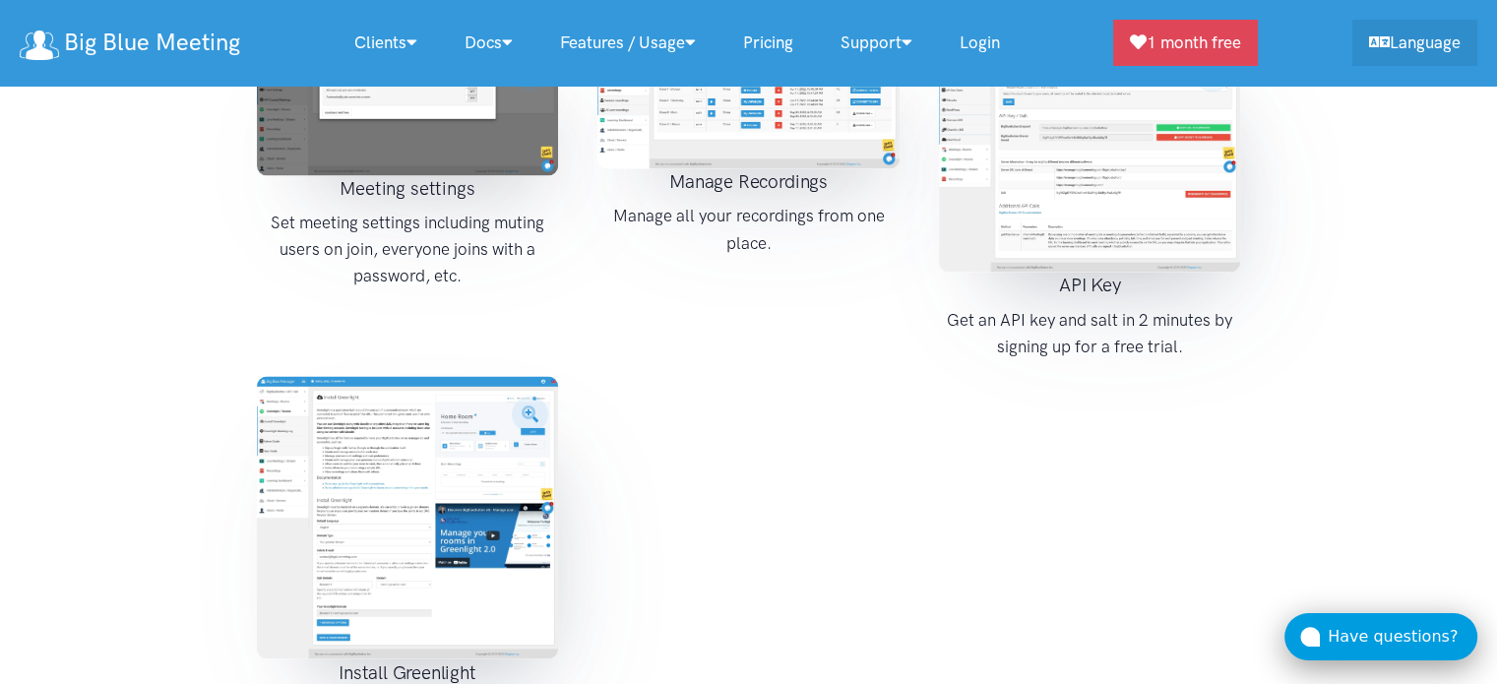
click at [1350, 635] on div "Have questions?" at bounding box center [1402, 637] width 150 height 26
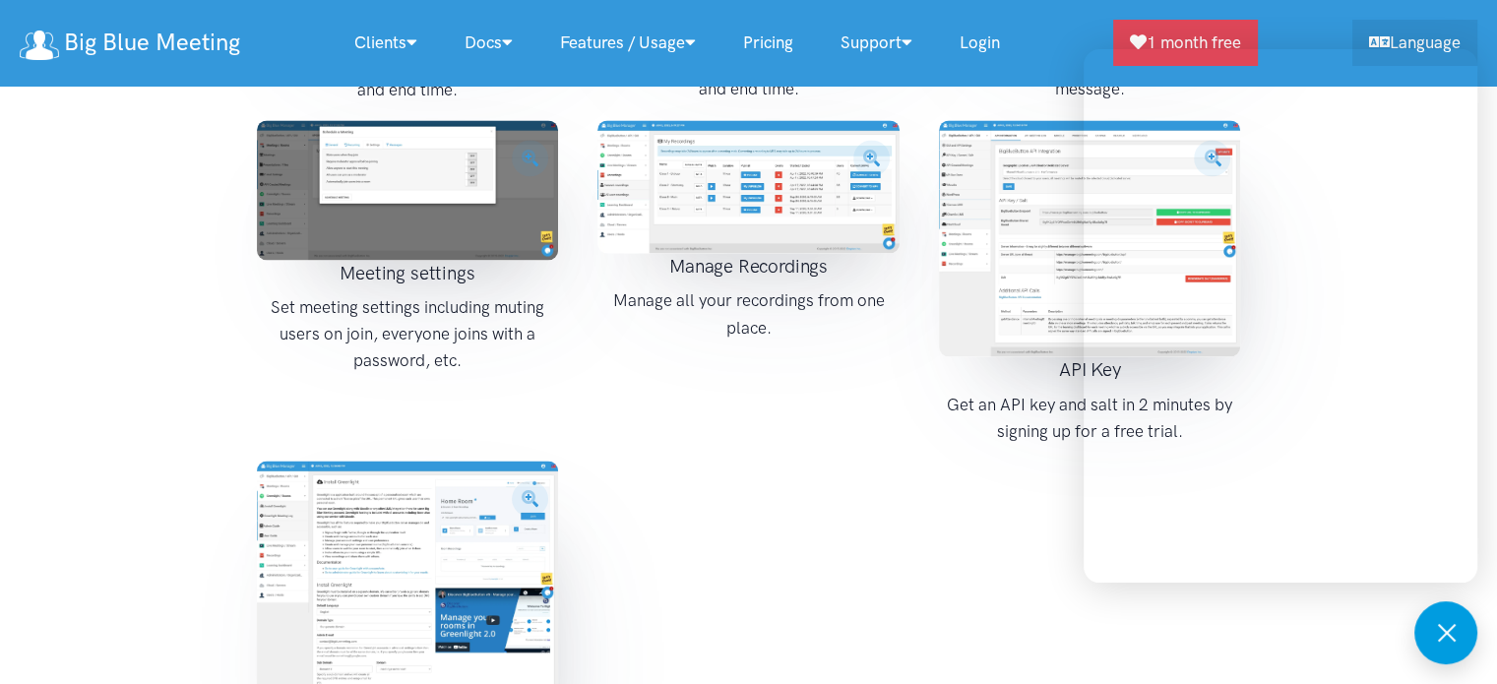
scroll to position [3094, 0]
